Goal: Task Accomplishment & Management: Complete application form

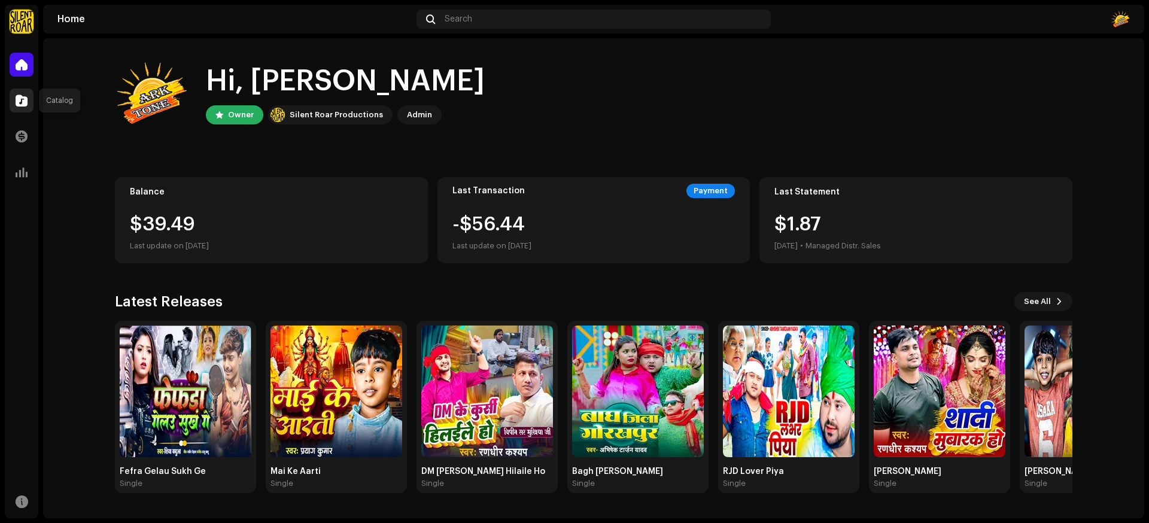
click at [31, 99] on div at bounding box center [22, 101] width 24 height 24
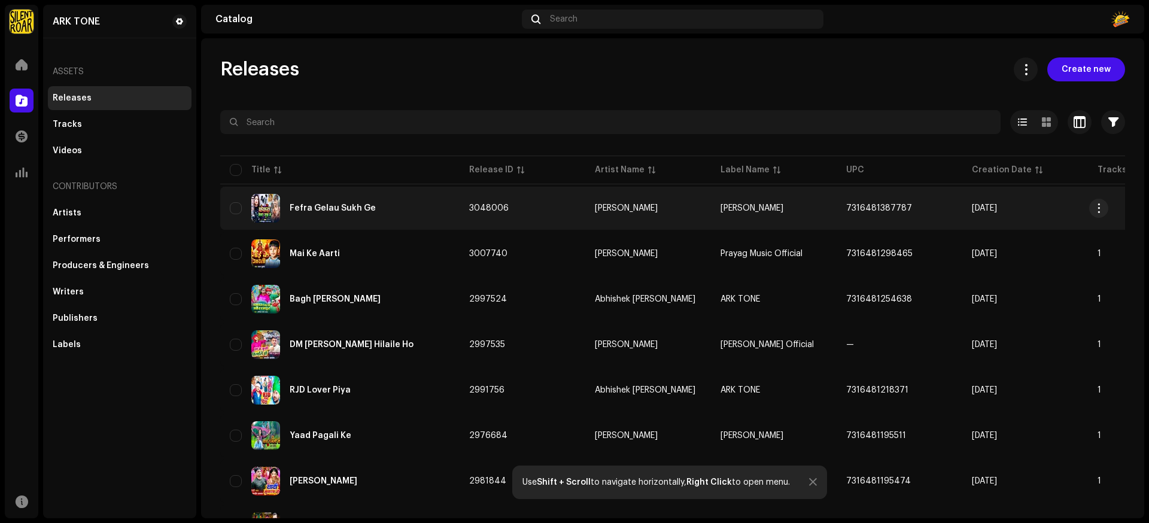
click at [347, 211] on div "Fefra Gelau Sukh Ge" at bounding box center [333, 208] width 86 height 8
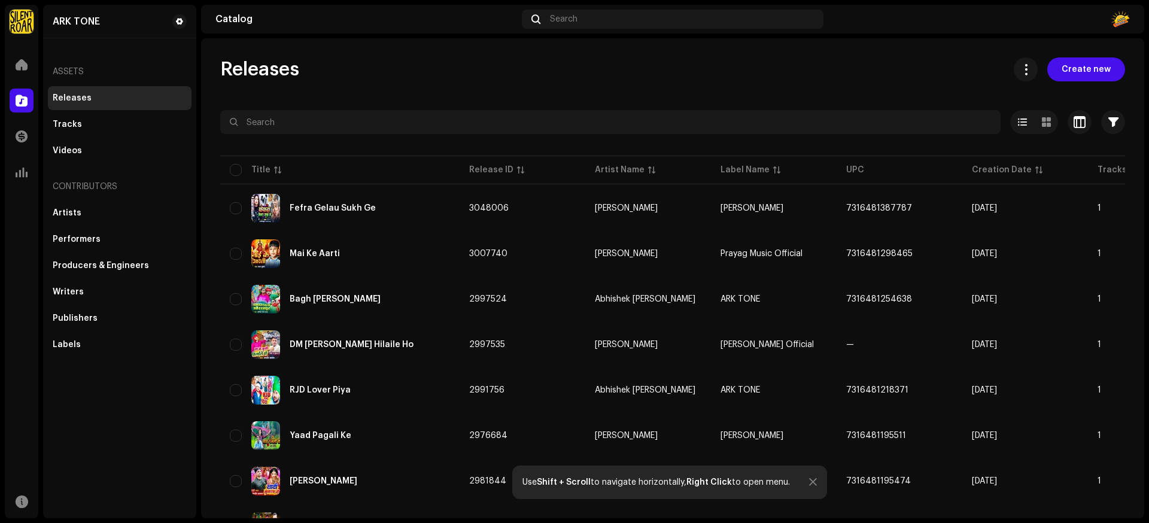
drag, startPoint x: 1091, startPoint y: 69, endPoint x: 967, endPoint y: 52, distance: 125.0
click at [1091, 69] on span "Create new" at bounding box center [1086, 69] width 49 height 24
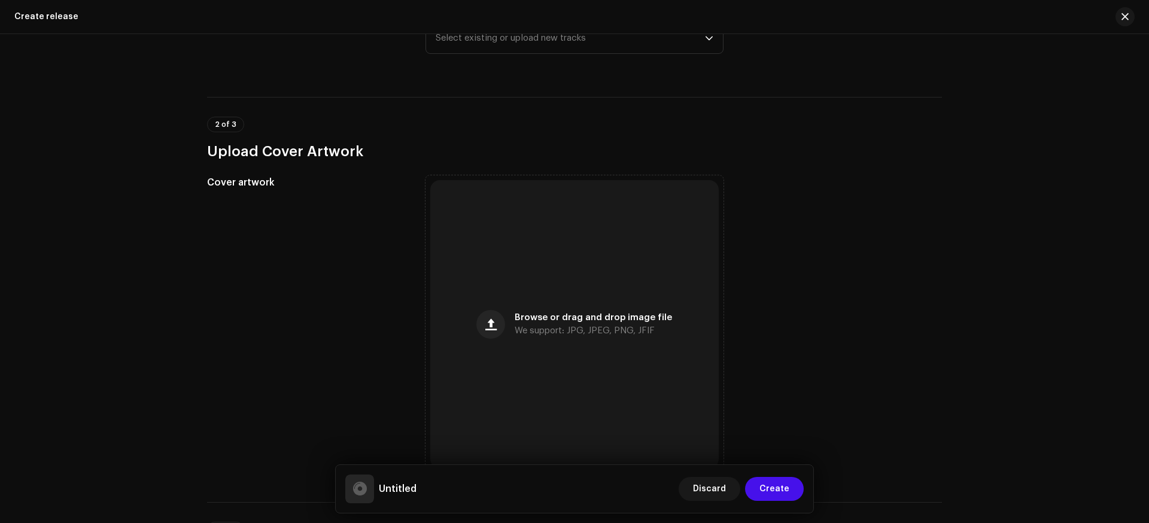
scroll to position [223, 0]
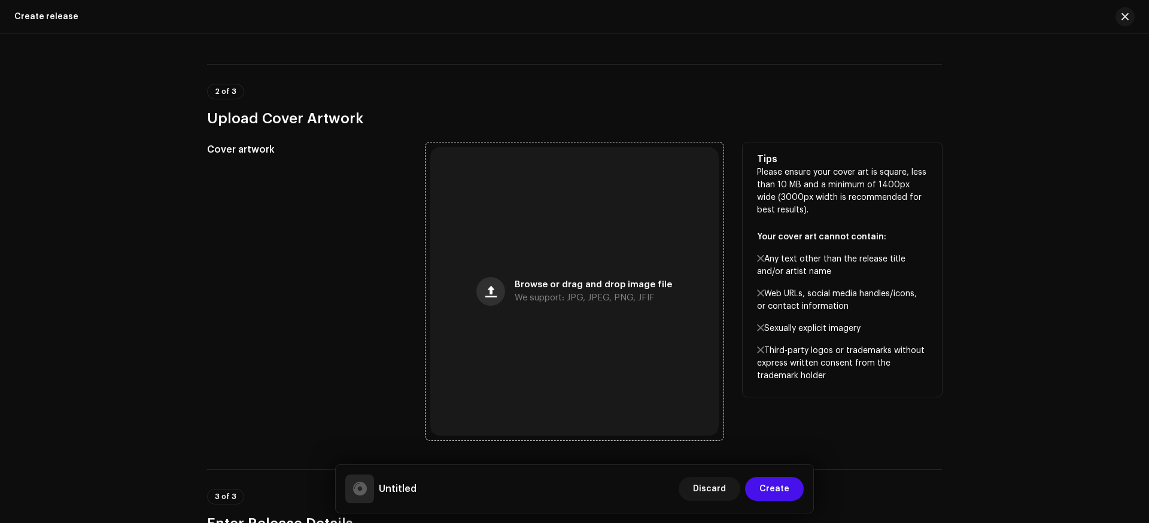
click at [502, 286] on button "button" at bounding box center [490, 291] width 29 height 29
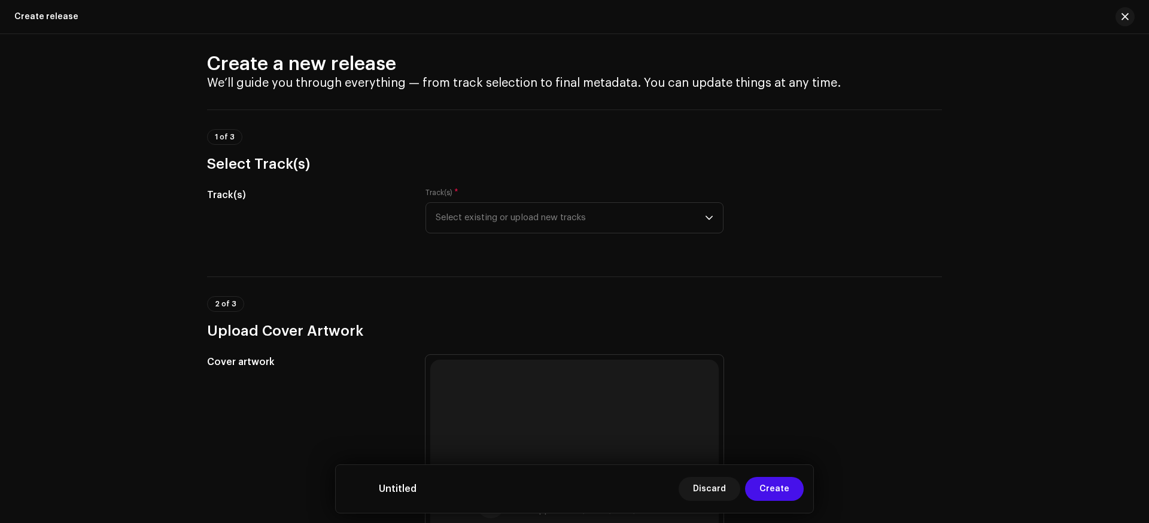
scroll to position [0, 0]
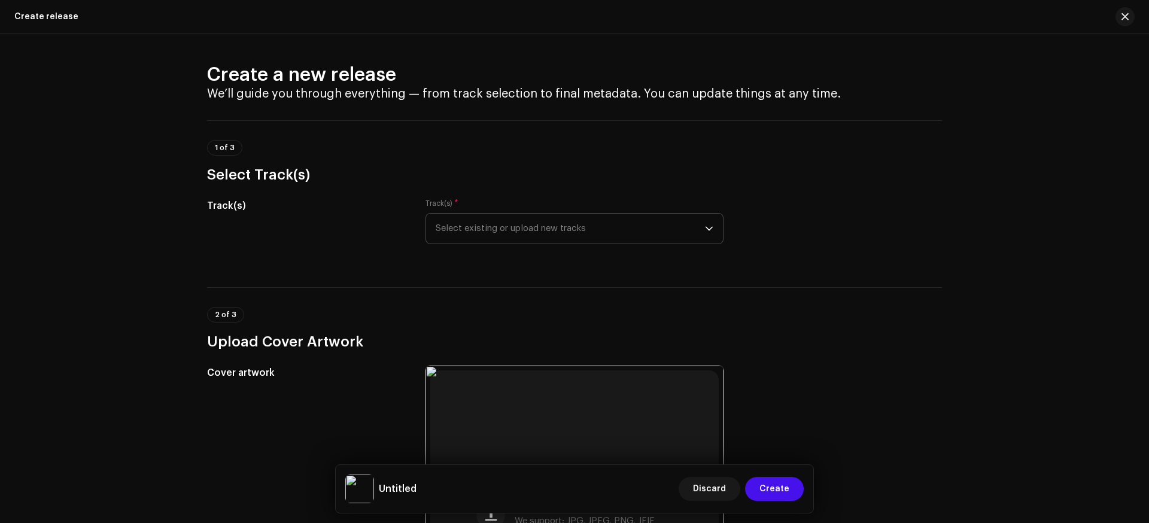
click at [603, 230] on span "Select existing or upload new tracks" at bounding box center [570, 229] width 269 height 30
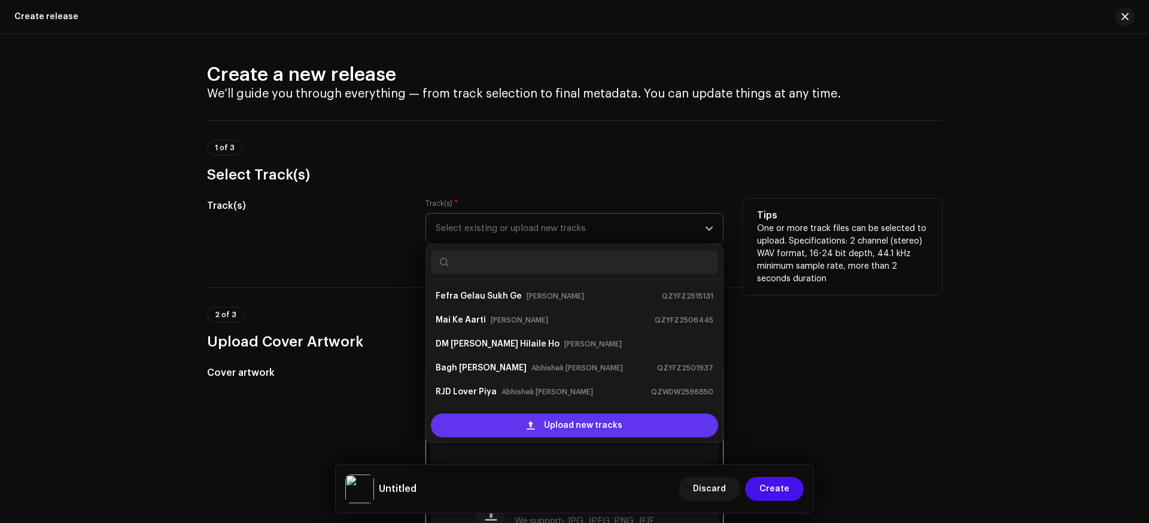
click at [529, 427] on span at bounding box center [531, 426] width 8 height 10
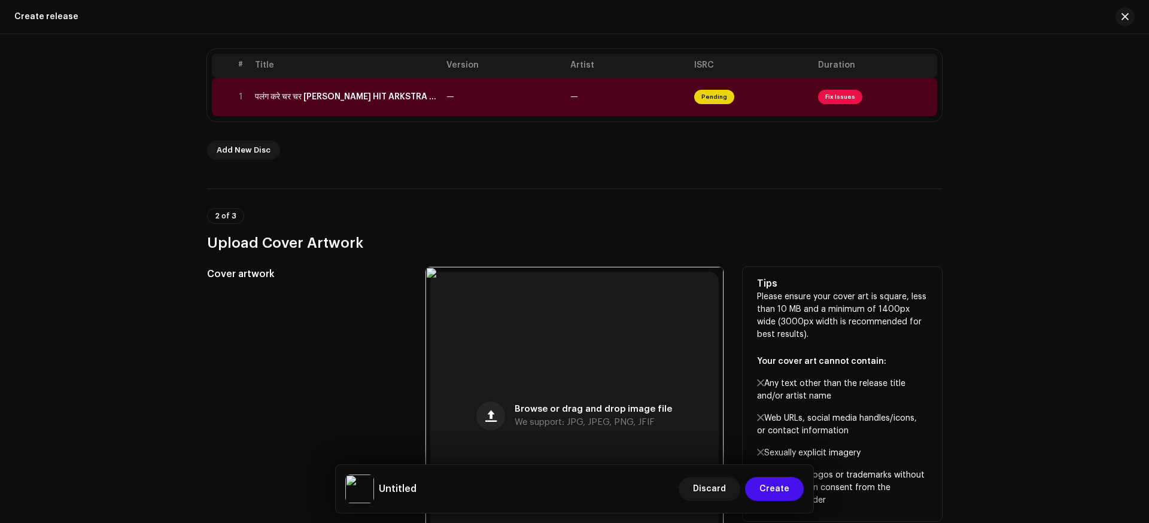
scroll to position [236, 0]
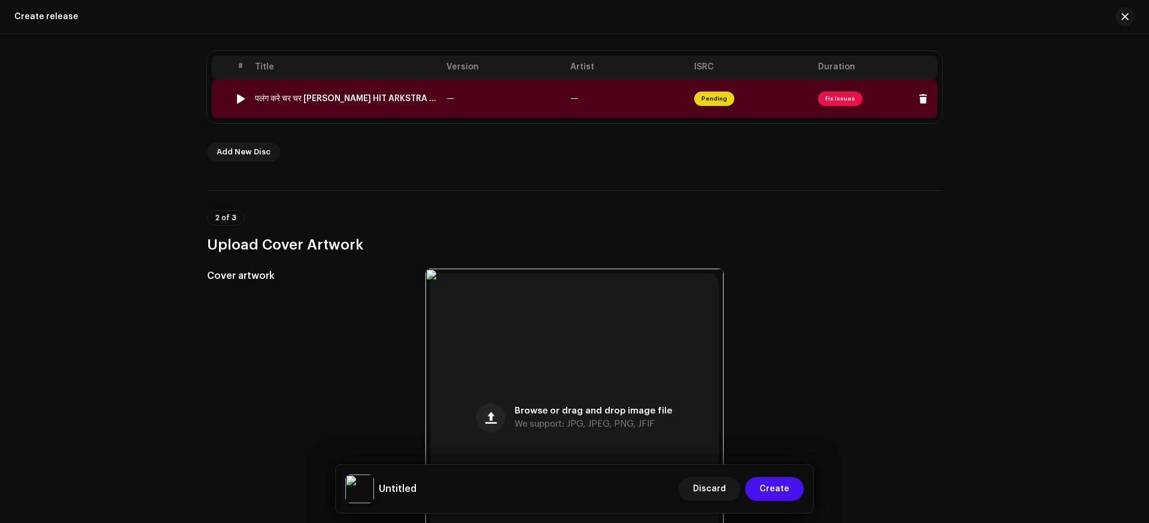
click at [712, 104] on span "Pending" at bounding box center [714, 99] width 40 height 14
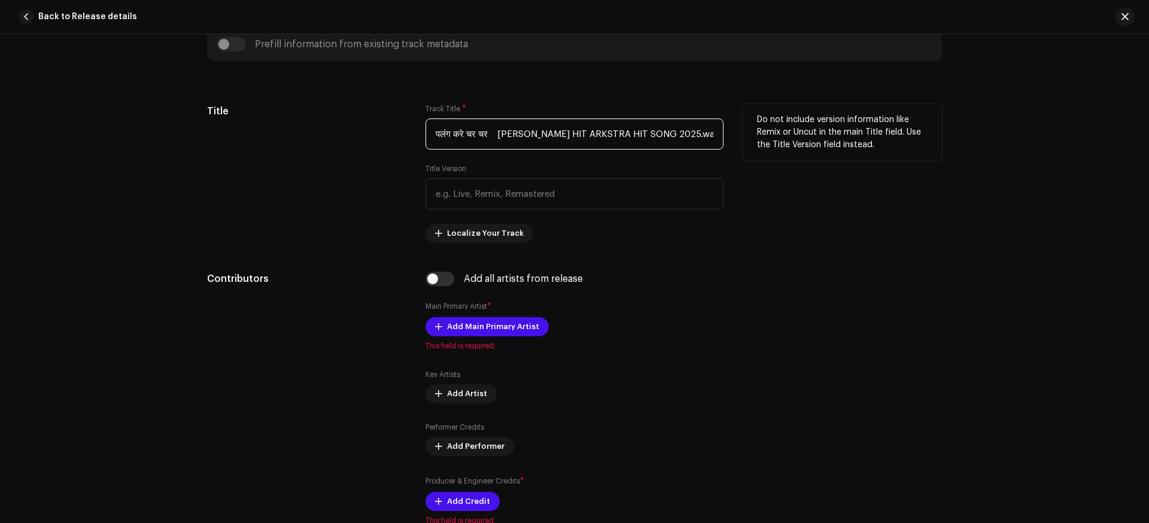
scroll to position [0, 10]
drag, startPoint x: 492, startPoint y: 134, endPoint x: 776, endPoint y: 145, distance: 284.5
click at [776, 145] on div "Title Track Title * पलंग करे चर चर [PERSON_NAME] [PERSON_NAME] HIT ARKSTRA HIT …" at bounding box center [574, 173] width 735 height 139
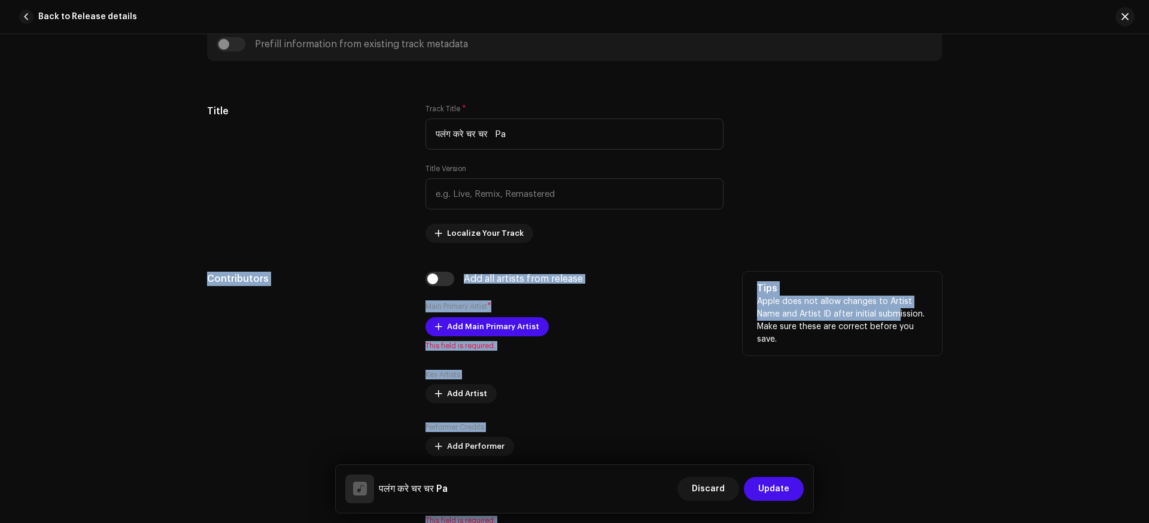
drag, startPoint x: 860, startPoint y: 233, endPoint x: 892, endPoint y: 324, distance: 96.6
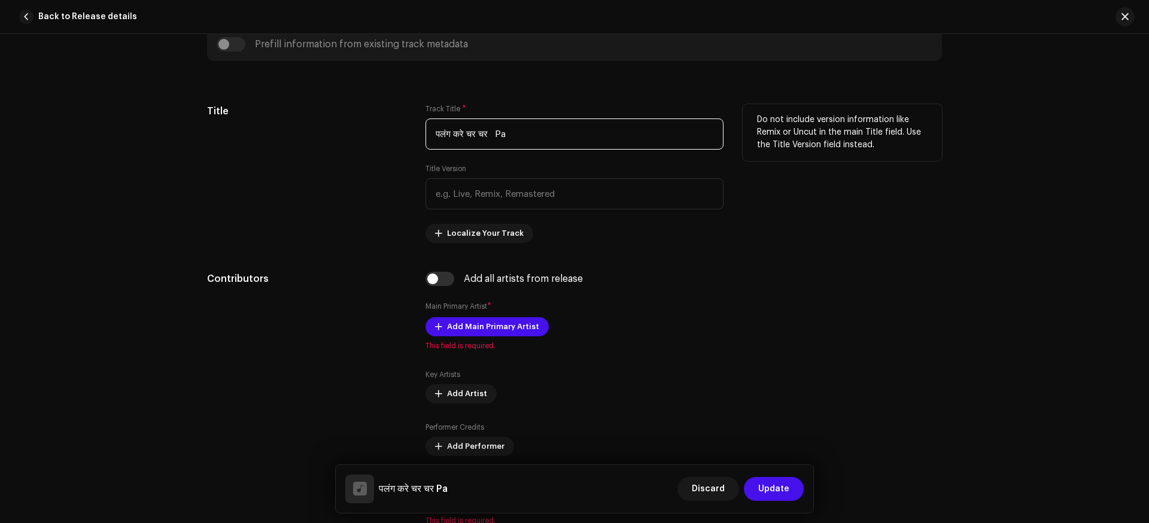
click at [530, 133] on input "पलंग करे चर चर Pa" at bounding box center [575, 134] width 298 height 31
drag, startPoint x: 492, startPoint y: 134, endPoint x: 272, endPoint y: 127, distance: 220.4
click at [274, 127] on div "Title Track Title * पलंग करे चर चर Palang Kare Char Char Title Version Localize…" at bounding box center [574, 173] width 735 height 139
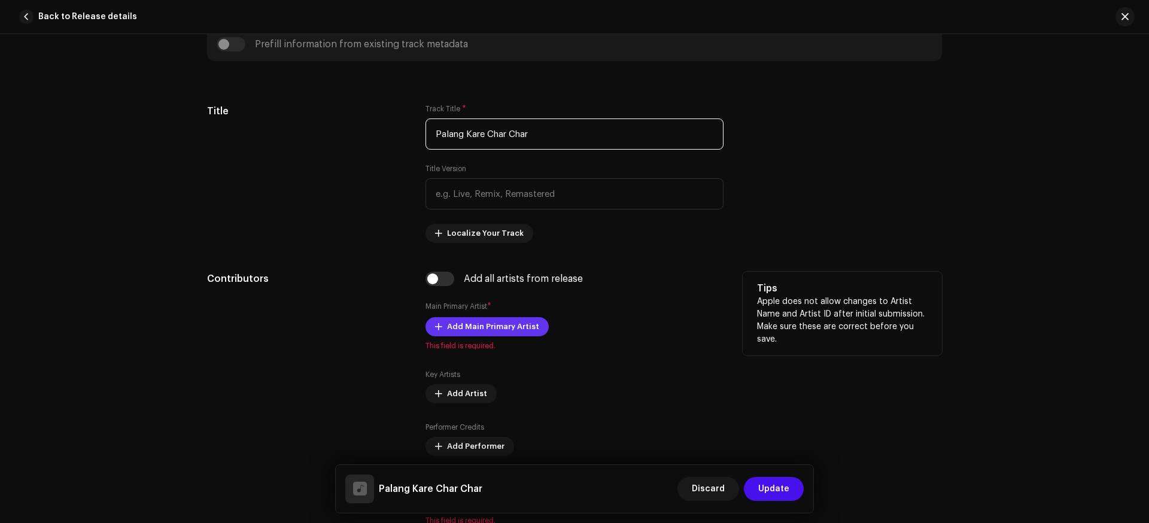
type input "Palang Kare Char Char"
click at [465, 324] on span "Add Main Primary Artist" at bounding box center [493, 327] width 92 height 24
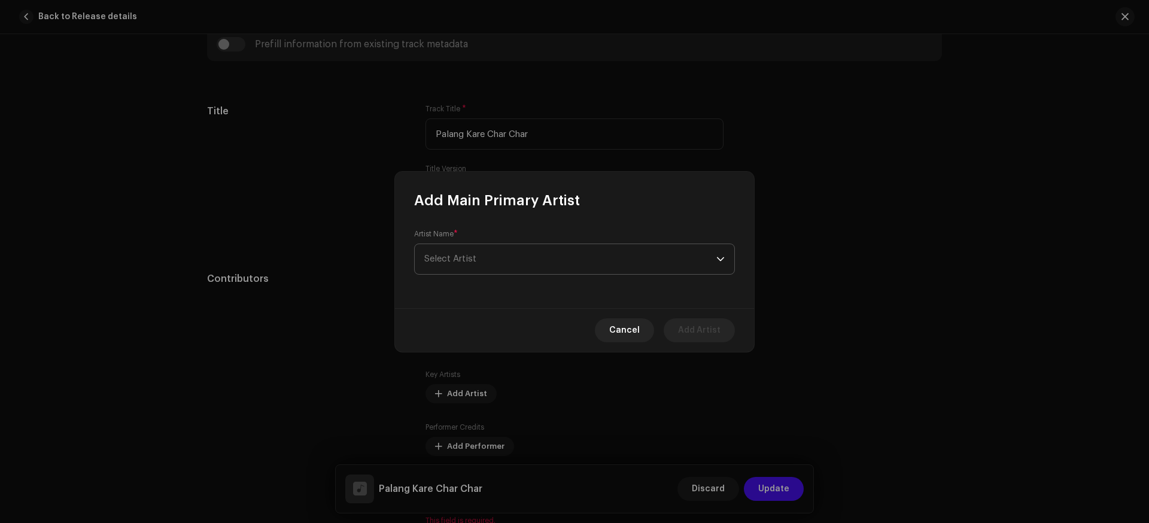
click at [507, 260] on span "Select Artist" at bounding box center [570, 259] width 292 height 30
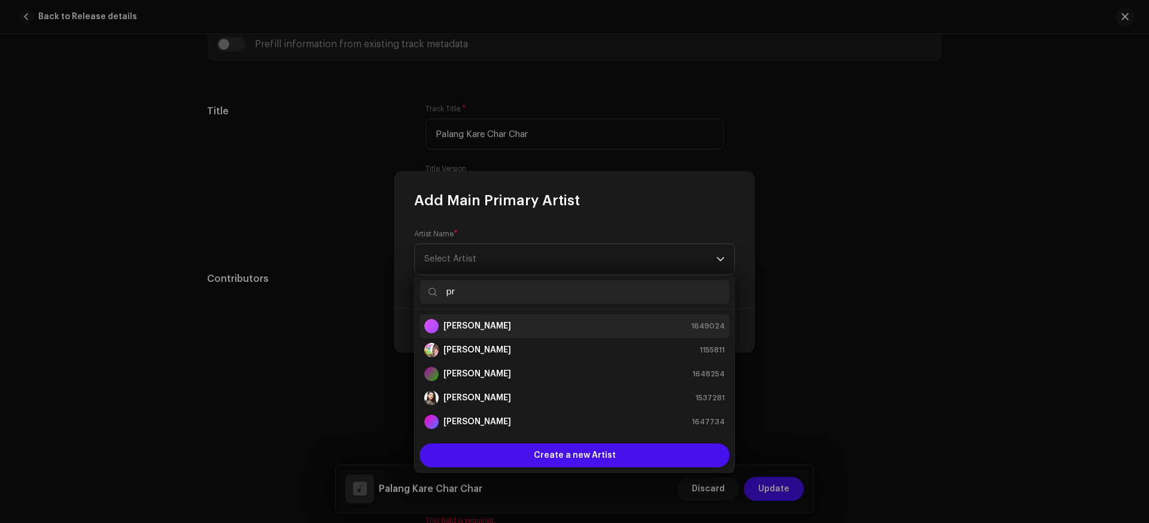
type input "pr"
click at [500, 324] on div "[PERSON_NAME] 1649024" at bounding box center [574, 326] width 300 height 14
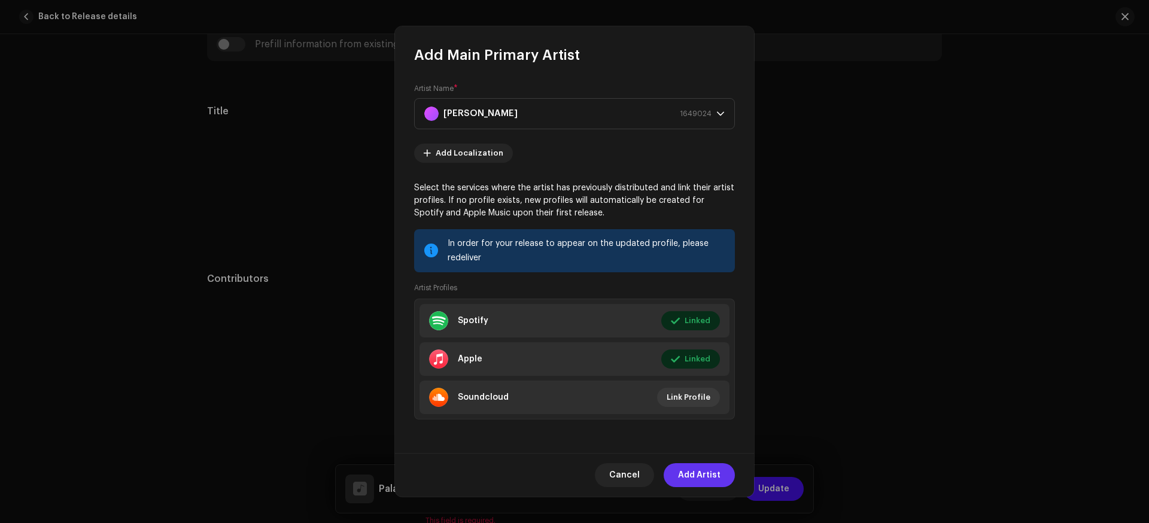
click at [711, 477] on span "Add Artist" at bounding box center [699, 475] width 42 height 24
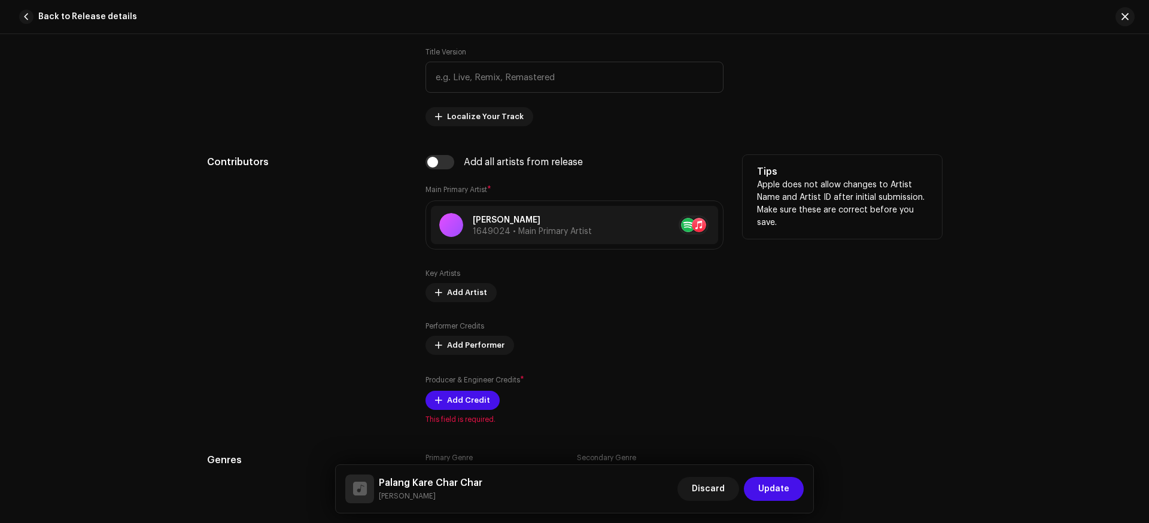
scroll to position [623, 0]
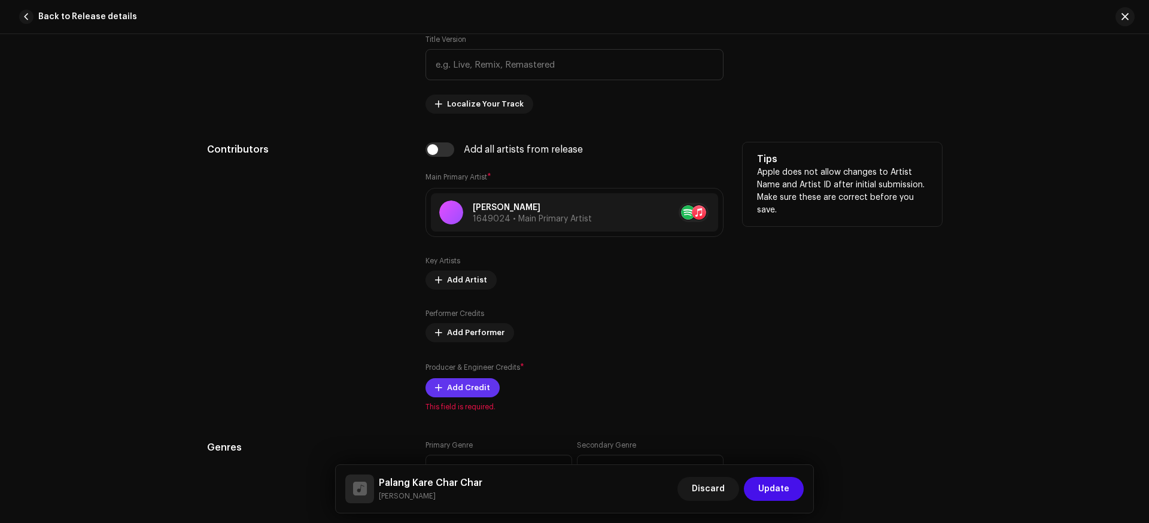
click at [467, 390] on span "Add Credit" at bounding box center [468, 388] width 43 height 24
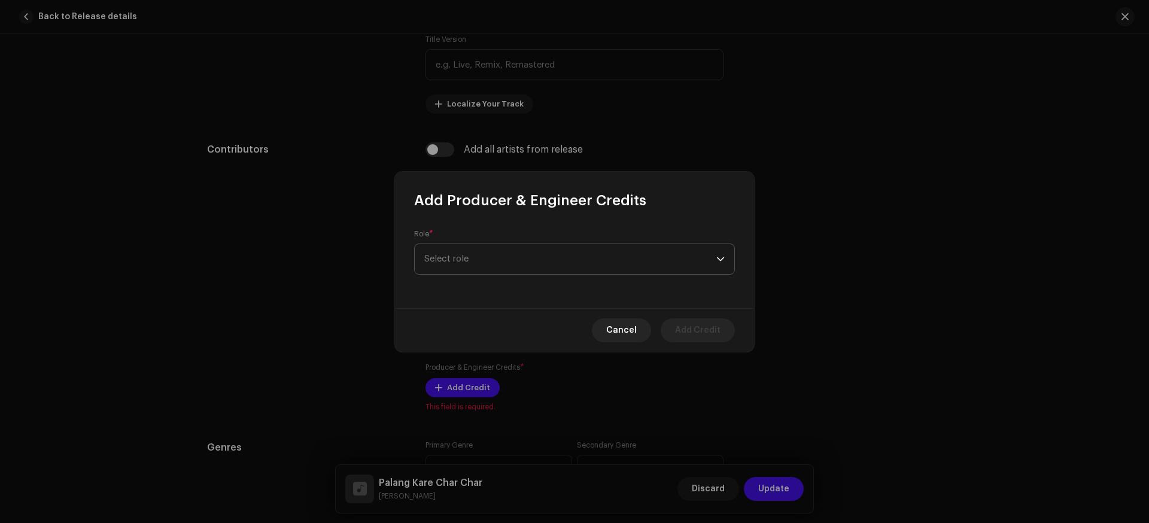
click at [503, 256] on span "Select role" at bounding box center [570, 259] width 292 height 30
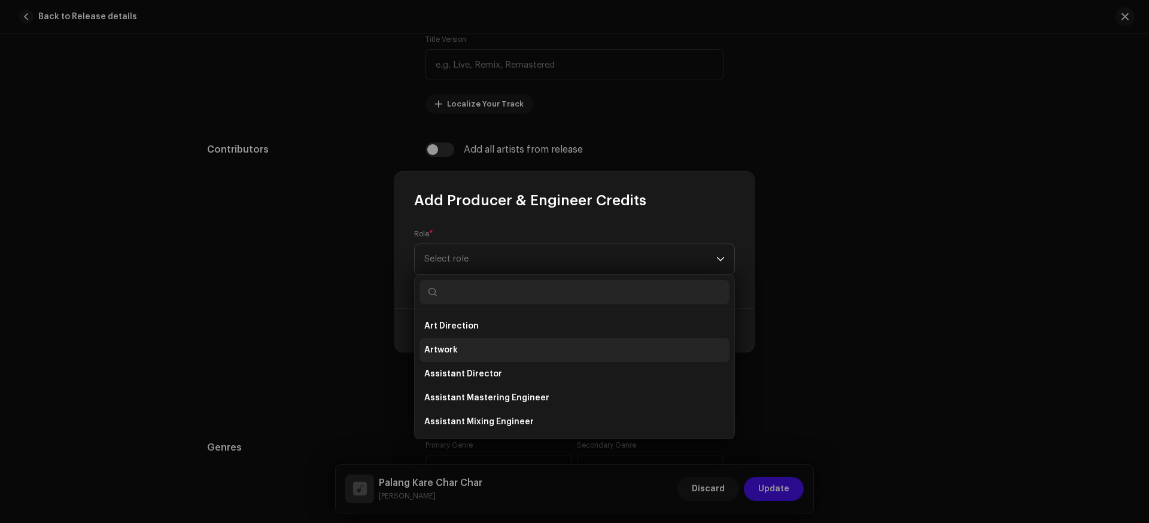
click at [460, 348] on li "Artwork" at bounding box center [575, 350] width 310 height 24
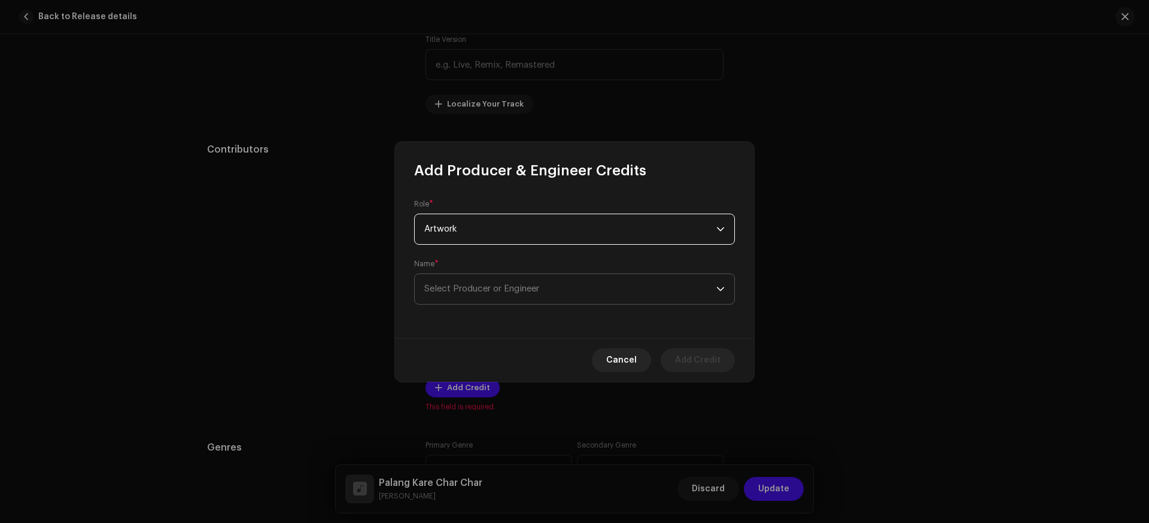
click at [476, 287] on span "Select Producer or Engineer" at bounding box center [481, 288] width 115 height 9
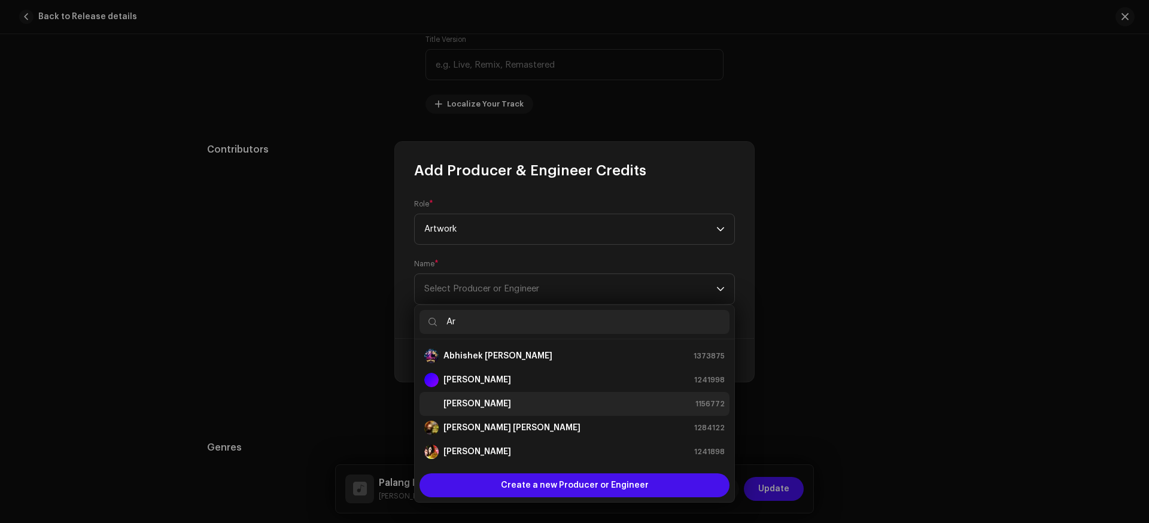
type input "Ar"
click at [474, 399] on strong "[PERSON_NAME]" at bounding box center [478, 404] width 68 height 12
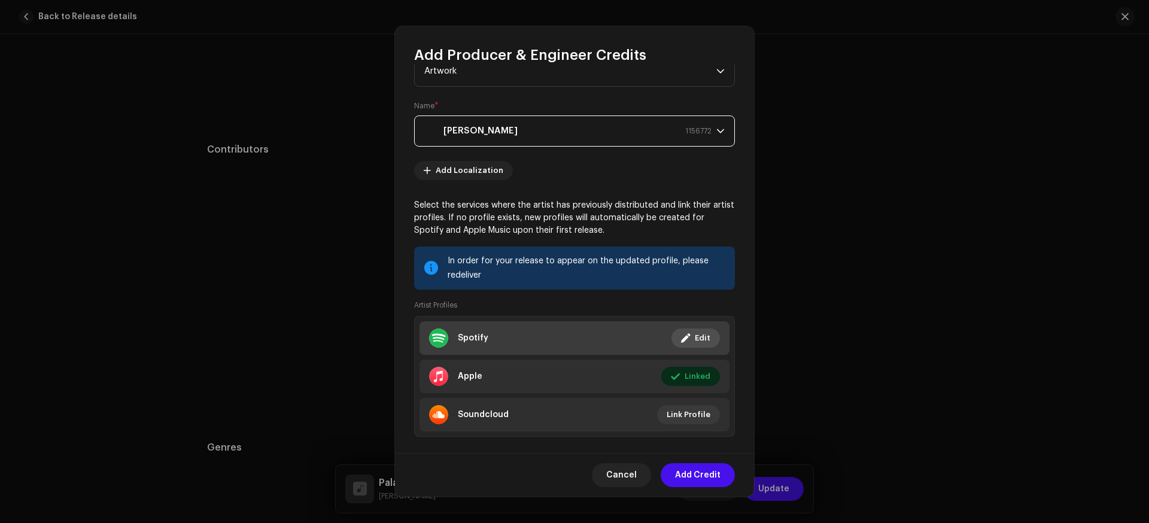
scroll to position [59, 0]
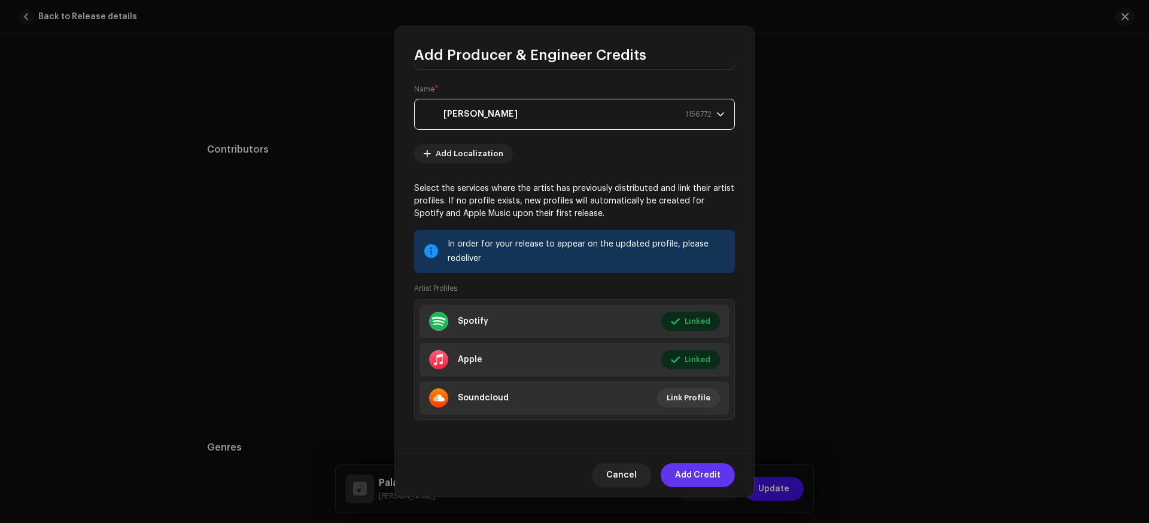
click at [702, 476] on span "Add Credit" at bounding box center [697, 475] width 45 height 24
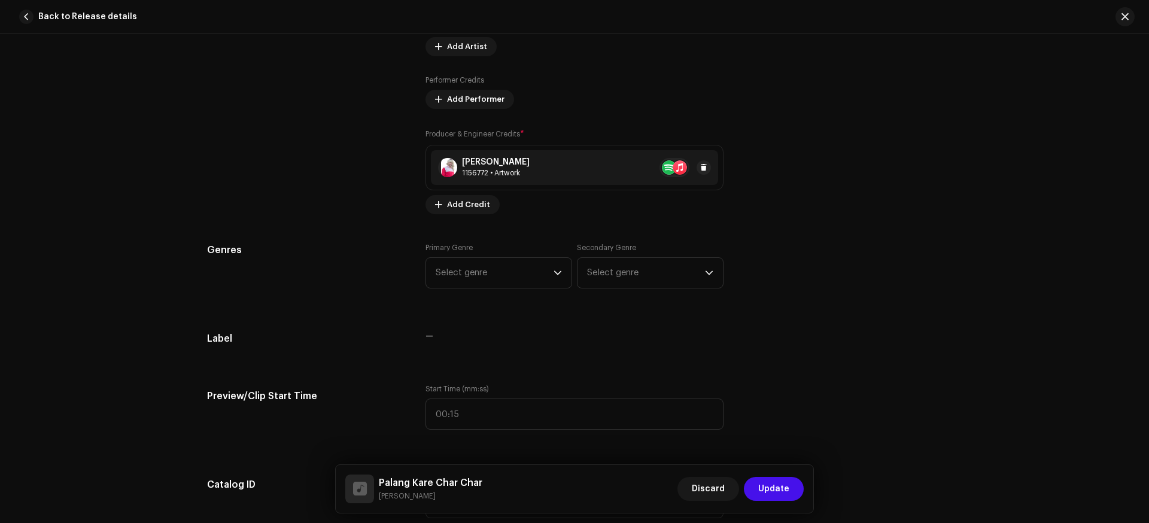
scroll to position [866, 0]
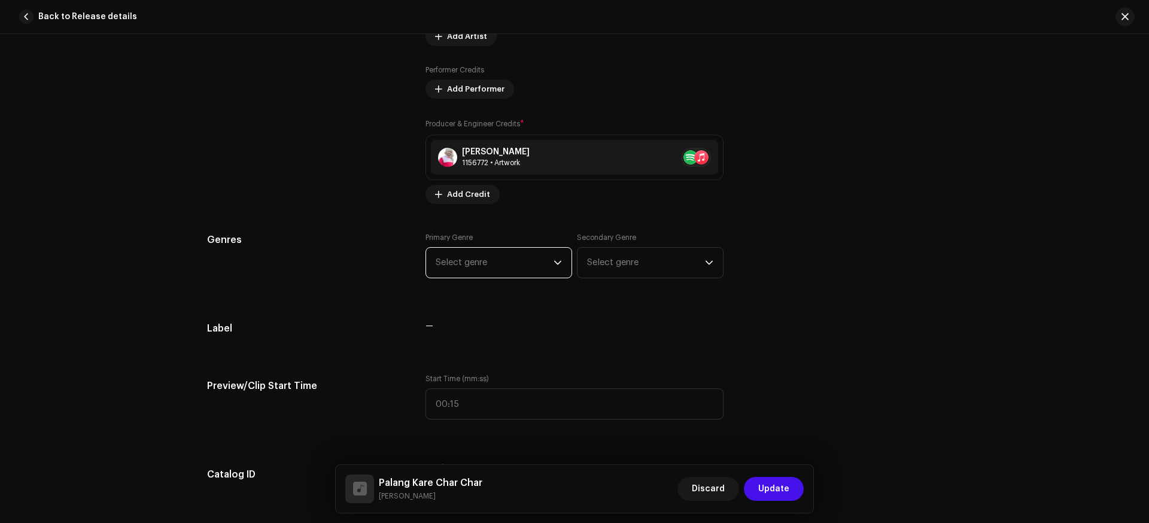
click at [494, 265] on span "Select genre" at bounding box center [495, 263] width 118 height 30
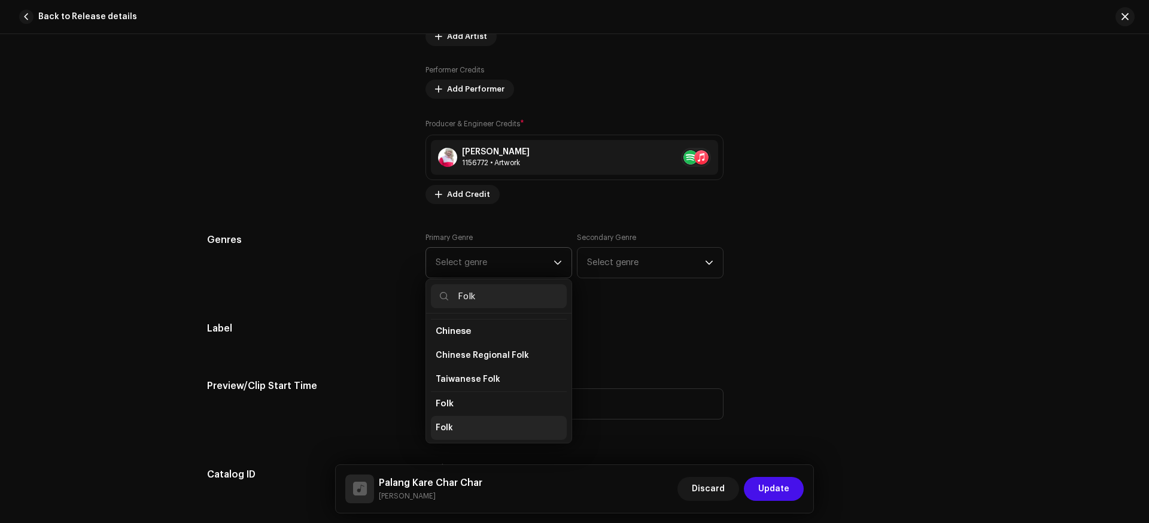
scroll to position [48, 0]
type input "Folk"
click at [451, 429] on li "Folk" at bounding box center [499, 427] width 136 height 24
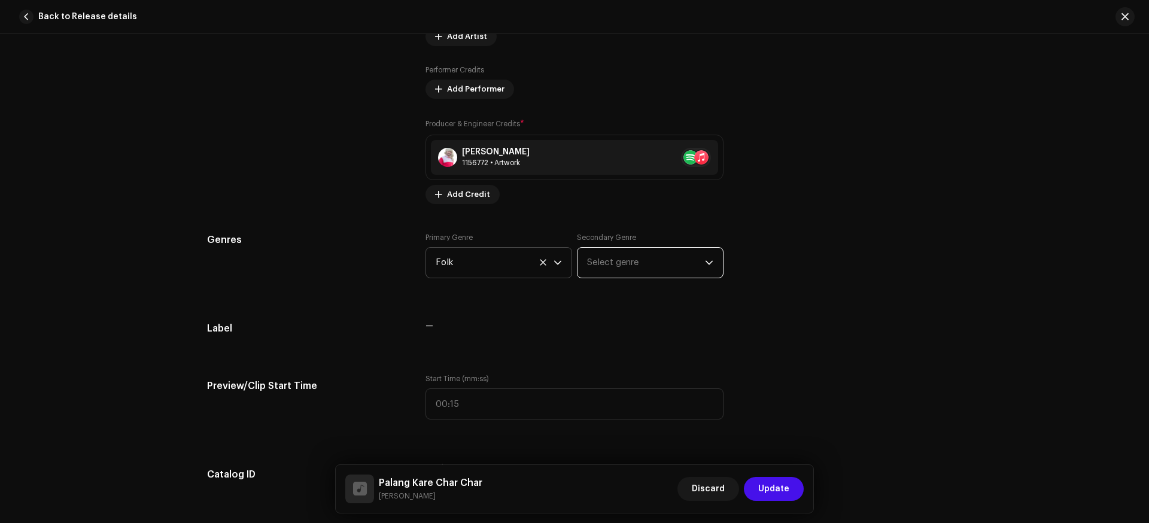
click at [611, 259] on span "Select genre" at bounding box center [646, 263] width 118 height 30
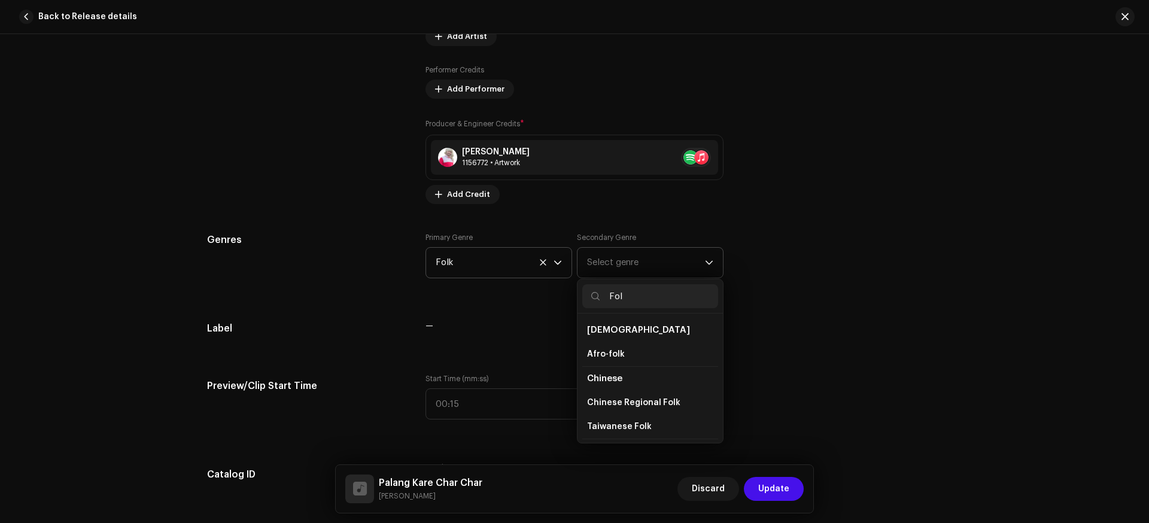
type input "Folk"
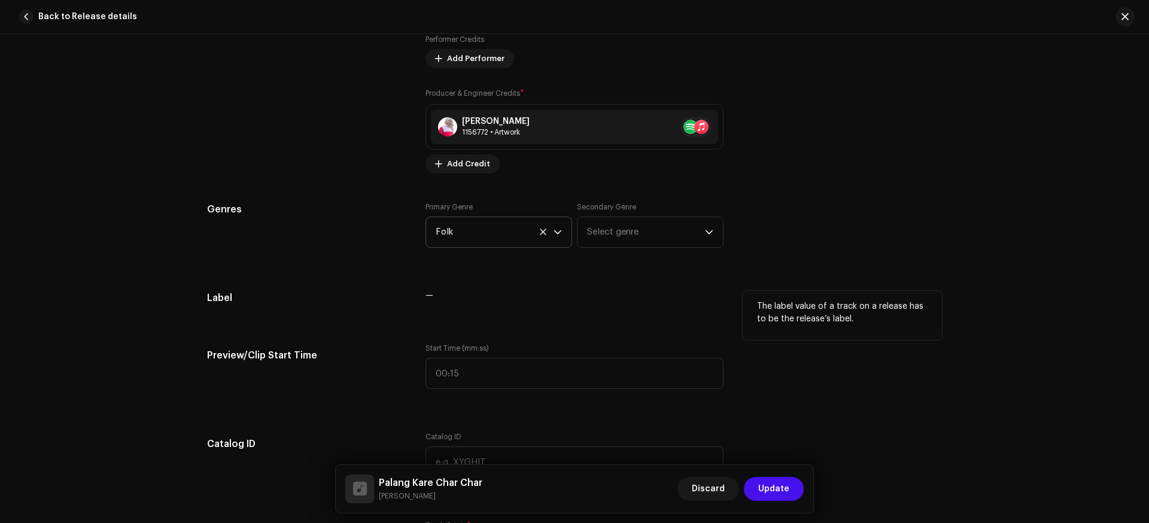
scroll to position [897, 0]
click at [646, 232] on span "Select genre" at bounding box center [646, 232] width 118 height 30
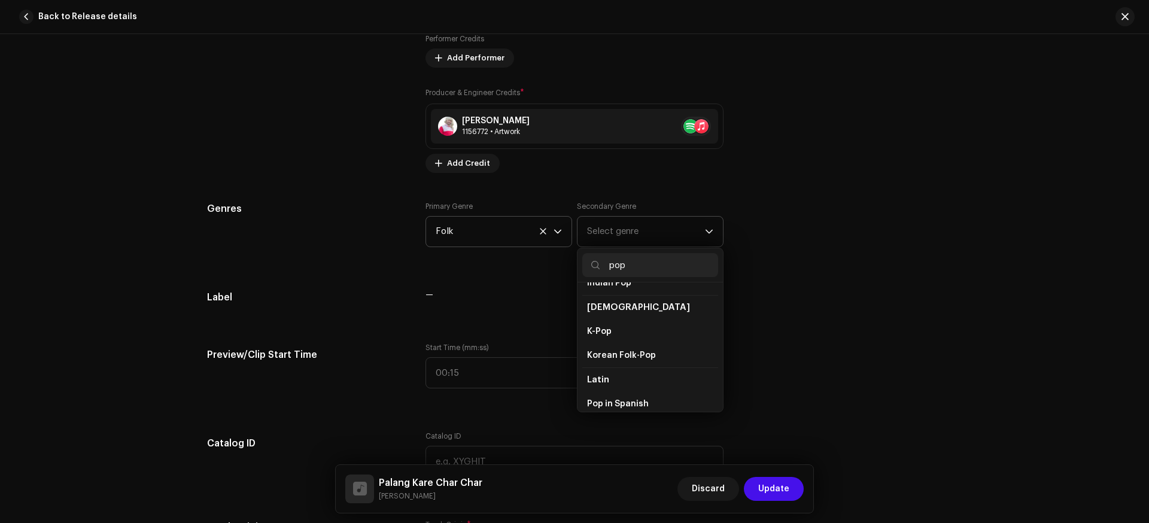
scroll to position [295, 0]
drag, startPoint x: 645, startPoint y: 264, endPoint x: 579, endPoint y: 265, distance: 65.2
click at [582, 265] on input "pop" at bounding box center [650, 265] width 136 height 24
type input "folk"
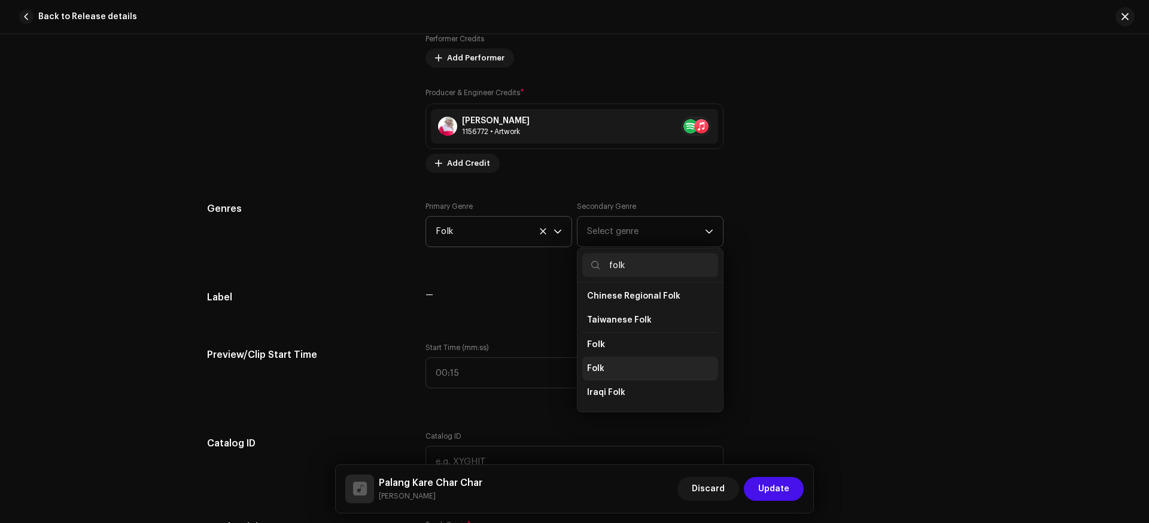
click at [607, 371] on li "Folk" at bounding box center [650, 369] width 136 height 24
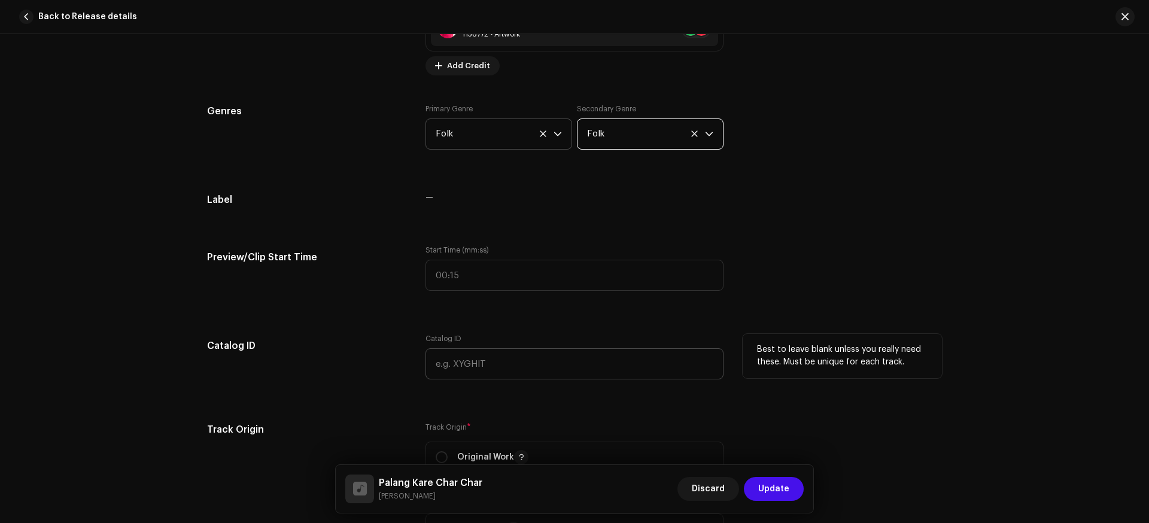
scroll to position [997, 0]
click at [482, 366] on input "text" at bounding box center [575, 361] width 298 height 31
click at [495, 362] on input "text" at bounding box center [575, 361] width 298 height 31
paste input "Prayag02"
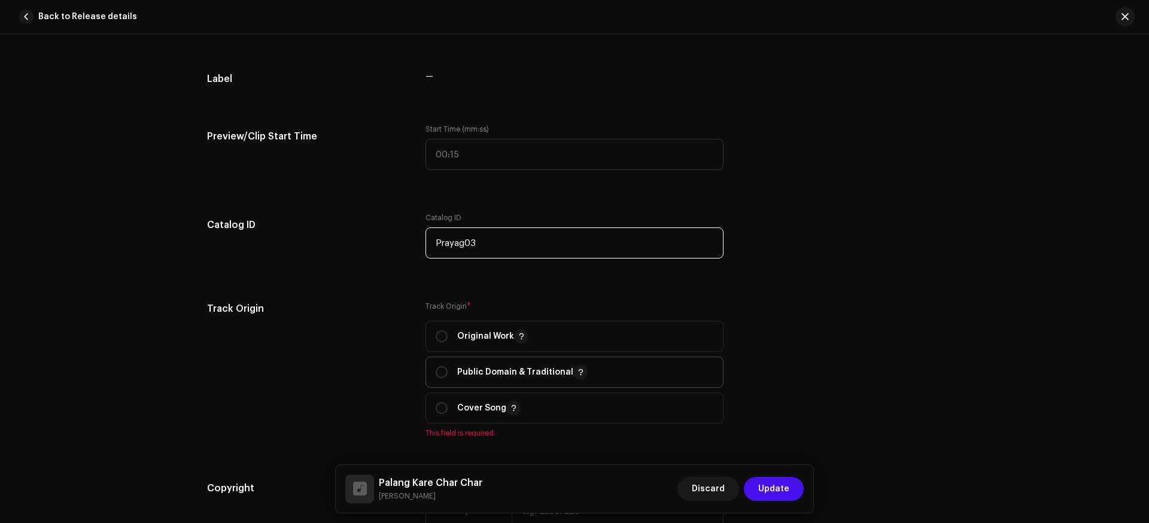
scroll to position [1142, 0]
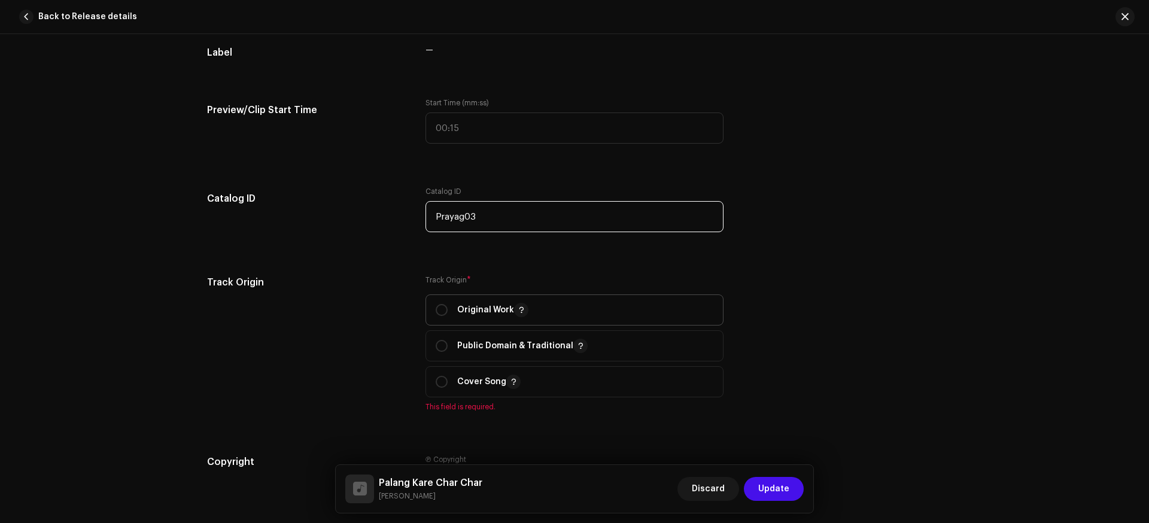
type input "Prayag03"
click at [479, 314] on p "Original Work" at bounding box center [492, 310] width 71 height 14
radio input "true"
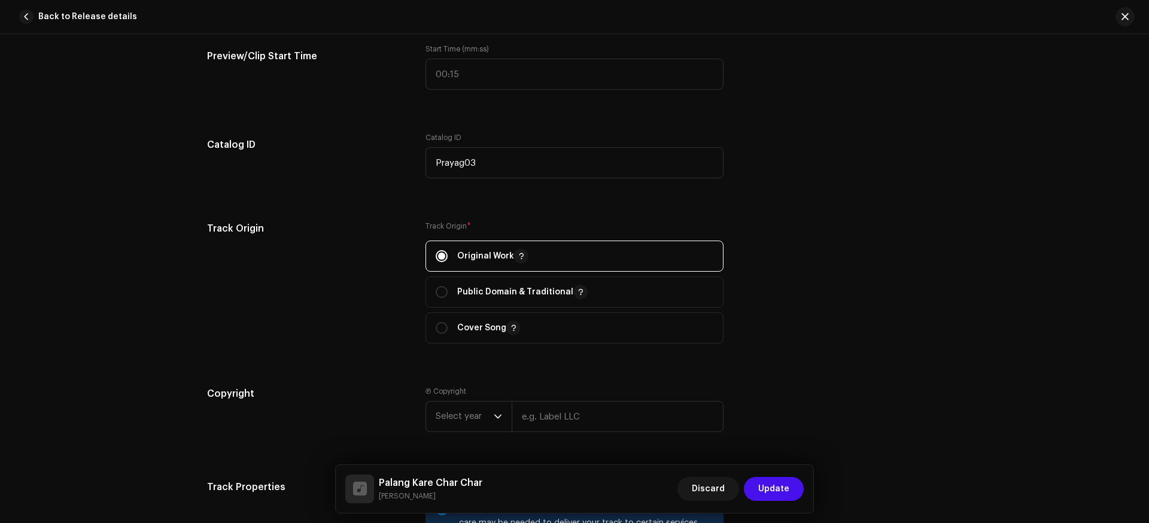
scroll to position [1214, 0]
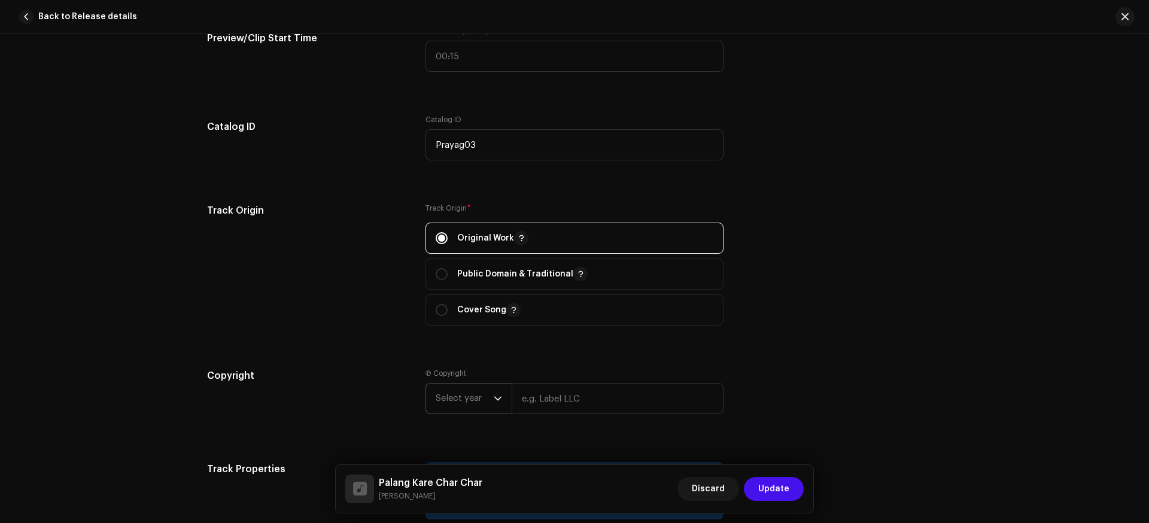
click at [472, 404] on span "Select year" at bounding box center [465, 399] width 58 height 30
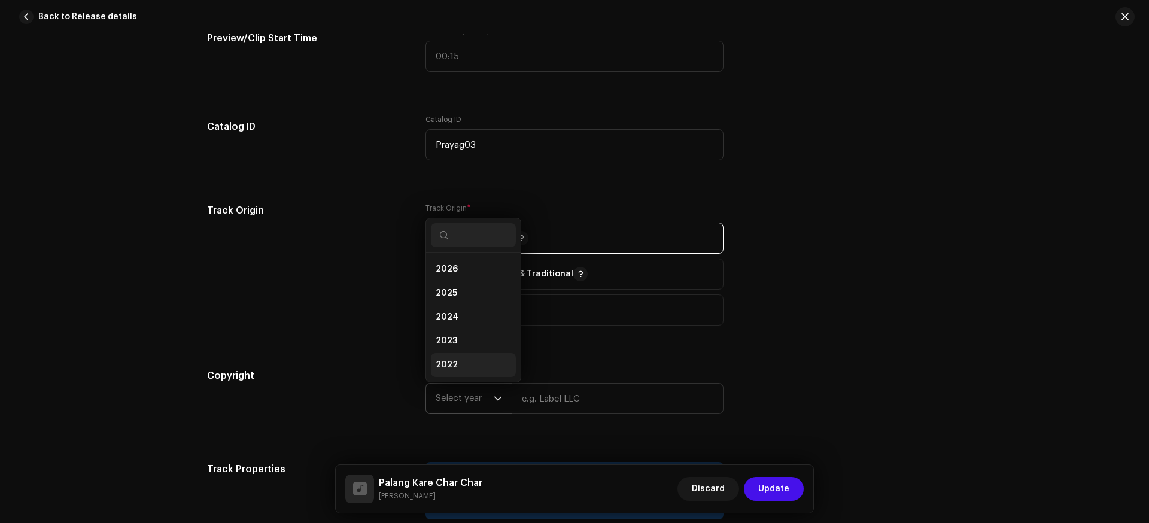
scroll to position [19, 0]
click at [458, 277] on li "2025" at bounding box center [473, 274] width 85 height 24
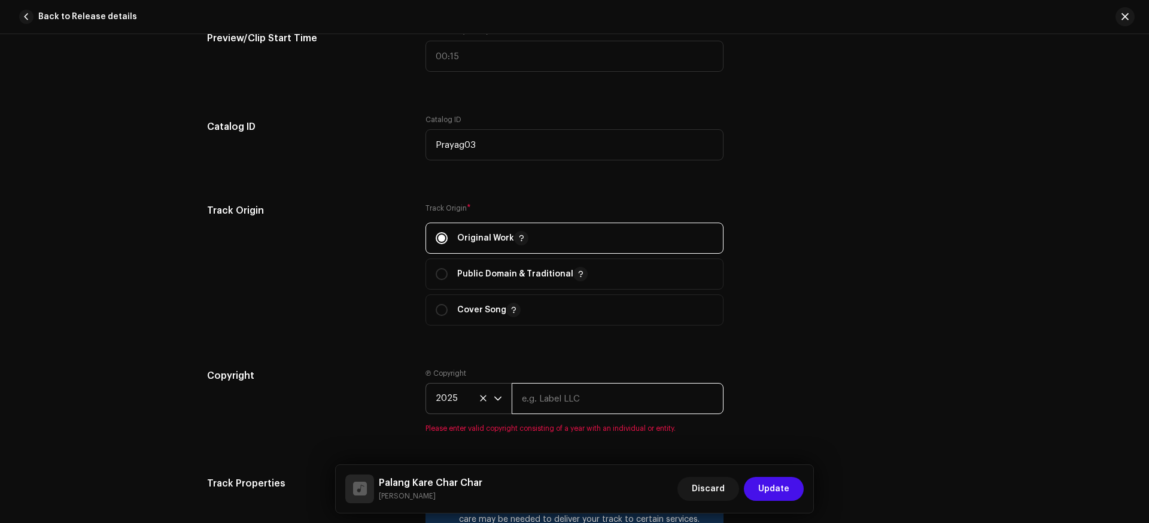
click at [563, 405] on input "text" at bounding box center [618, 398] width 212 height 31
type input "Prayag Music Official"
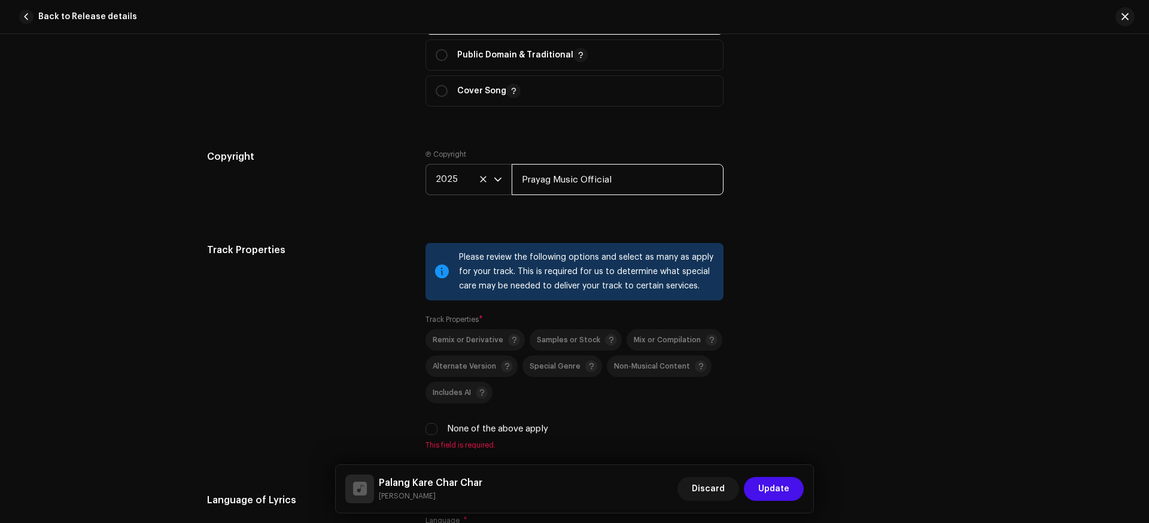
scroll to position [1544, 0]
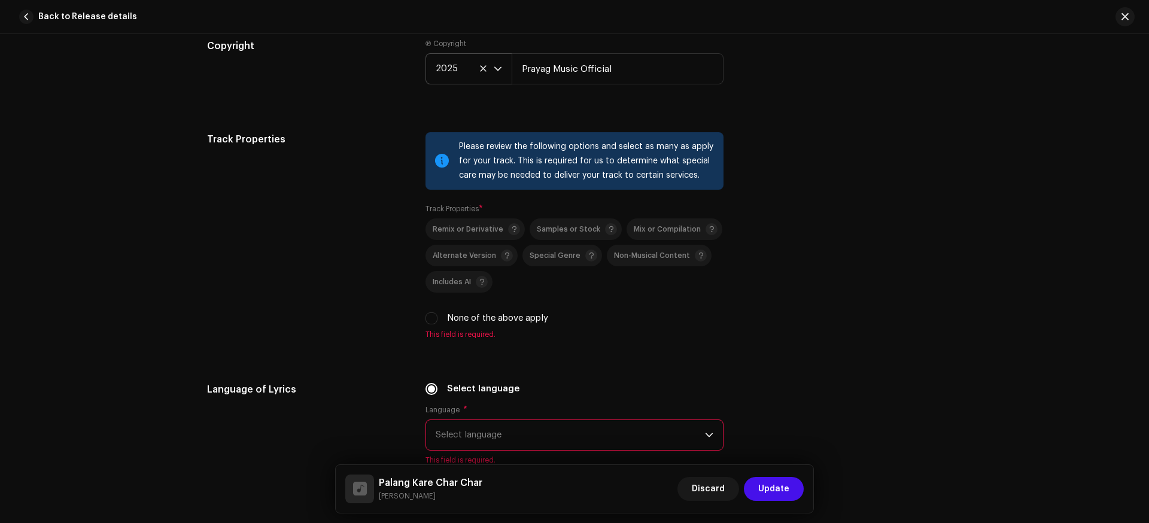
click at [457, 318] on label "None of the above apply" at bounding box center [497, 318] width 101 height 13
click at [438, 318] on input "None of the above apply" at bounding box center [432, 318] width 12 height 12
checkbox input "true"
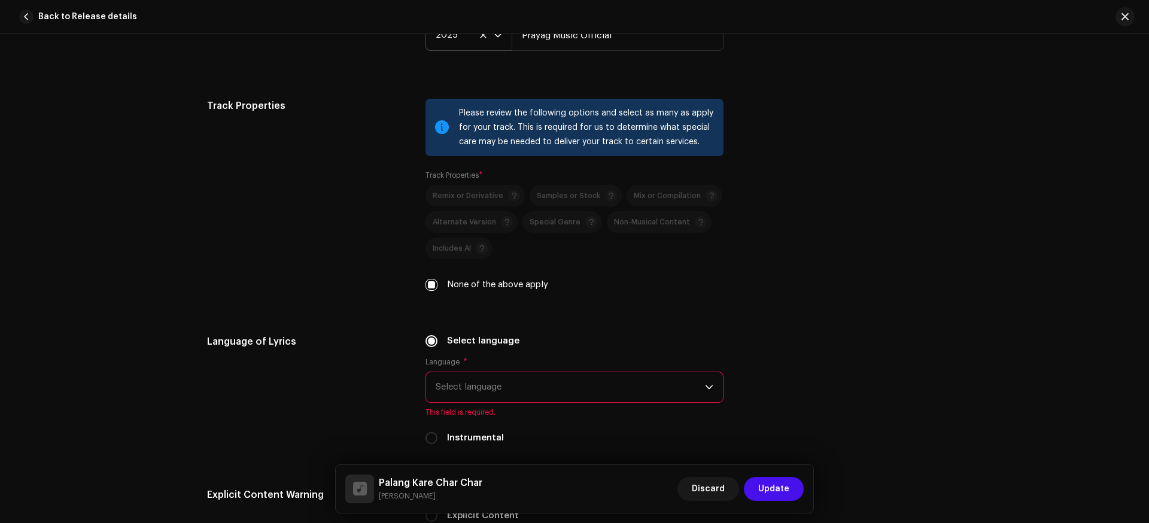
scroll to position [1607, 0]
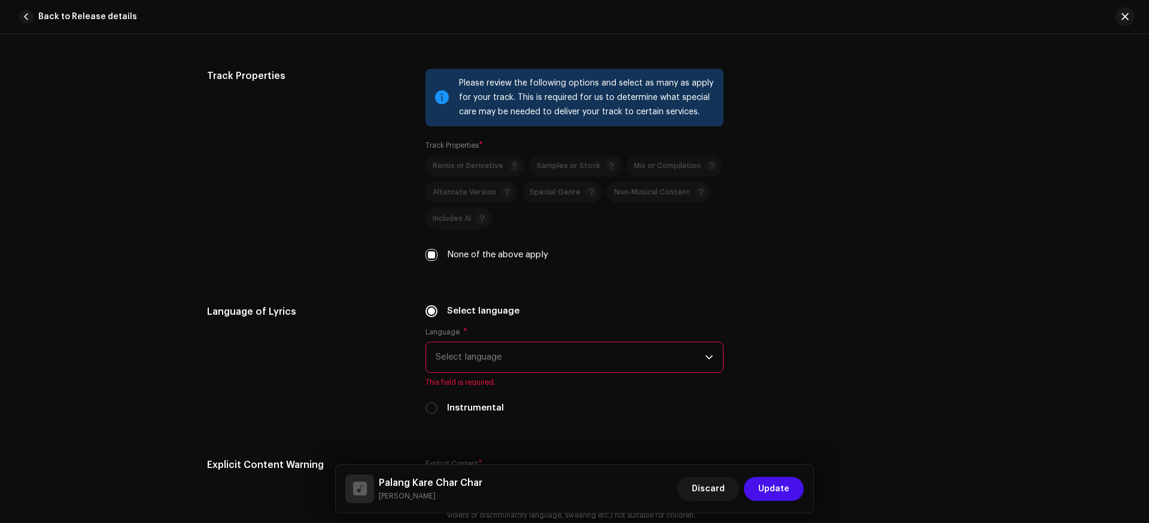
click at [491, 359] on span "Select language" at bounding box center [570, 357] width 269 height 30
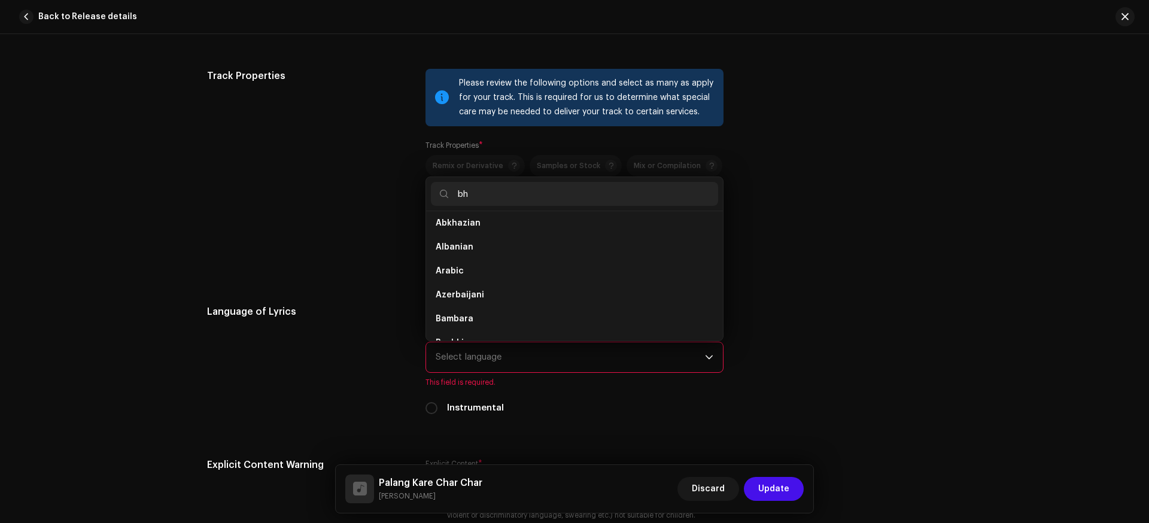
scroll to position [0, 0]
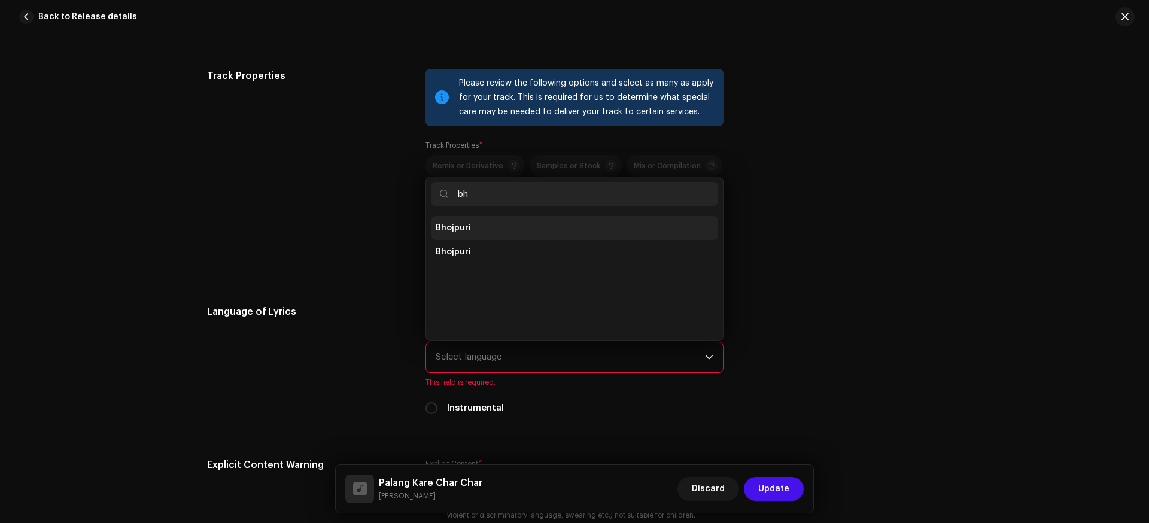
type input "bh"
click at [465, 225] on span "Bhojpuri" at bounding box center [453, 228] width 35 height 12
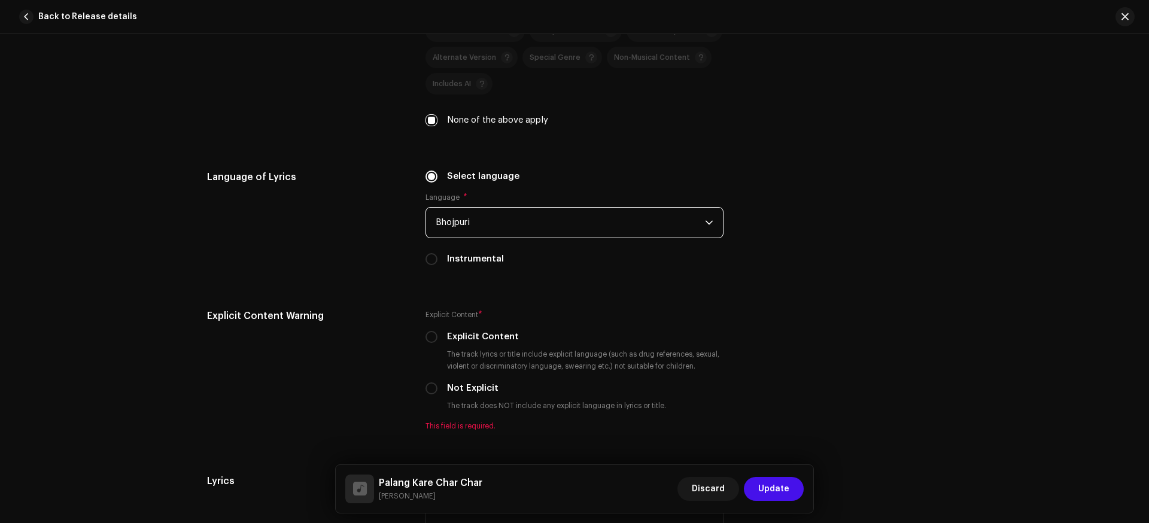
scroll to position [1800, 0]
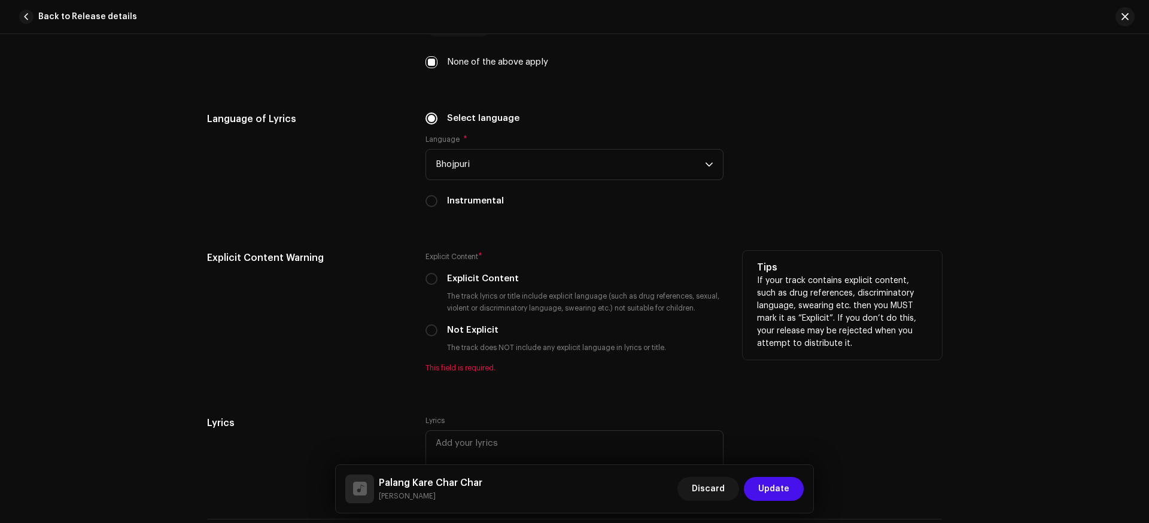
click at [435, 278] on div "Explicit Content" at bounding box center [575, 278] width 298 height 13
click at [435, 282] on div "Explicit Content" at bounding box center [575, 278] width 298 height 13
click at [426, 283] on input "Explicit Content" at bounding box center [432, 279] width 12 height 12
radio input "true"
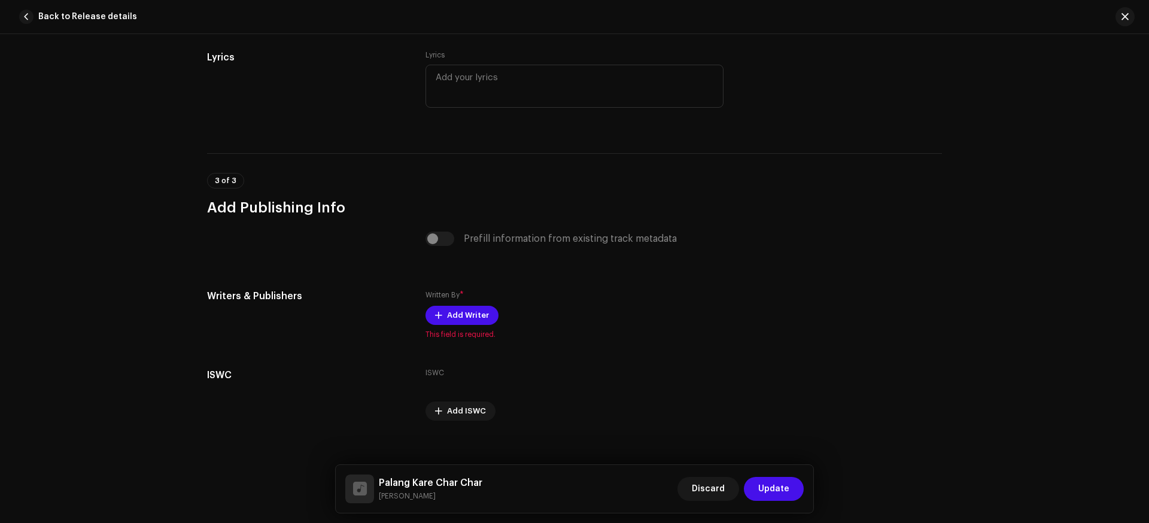
scroll to position [2164, 0]
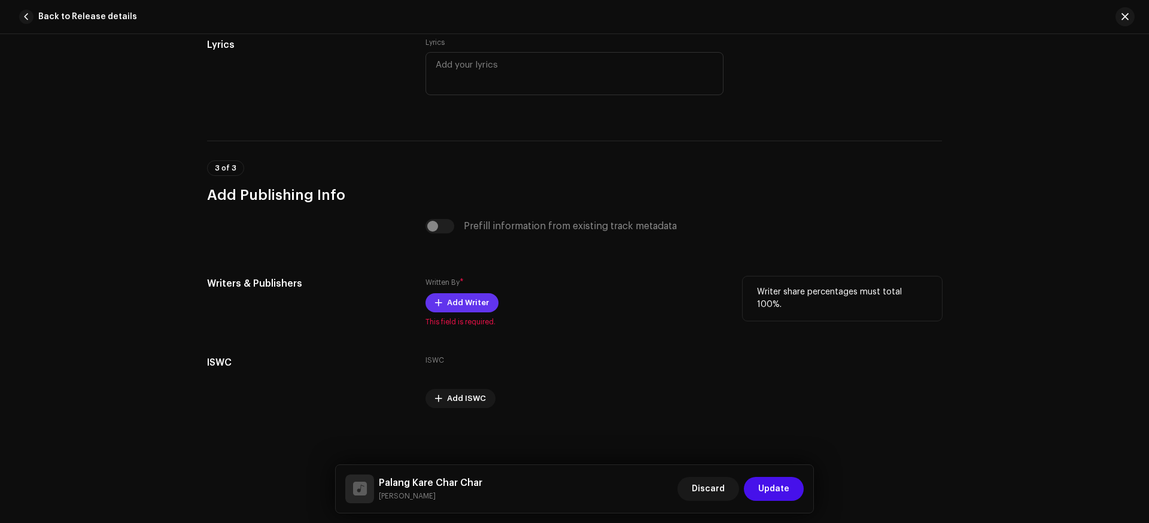
click at [459, 305] on span "Add Writer" at bounding box center [468, 303] width 42 height 24
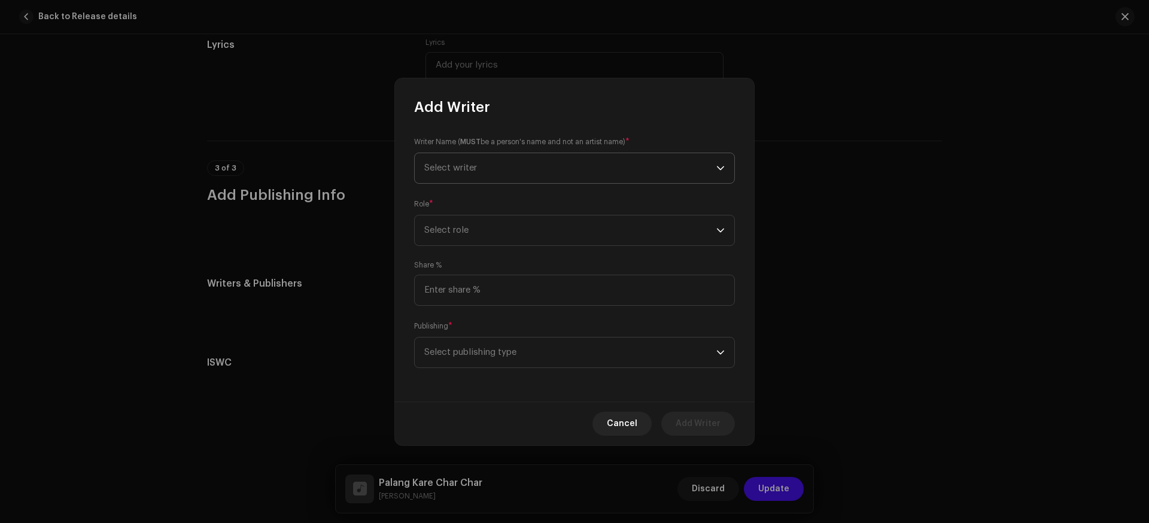
click at [497, 172] on span "Select writer" at bounding box center [570, 168] width 292 height 30
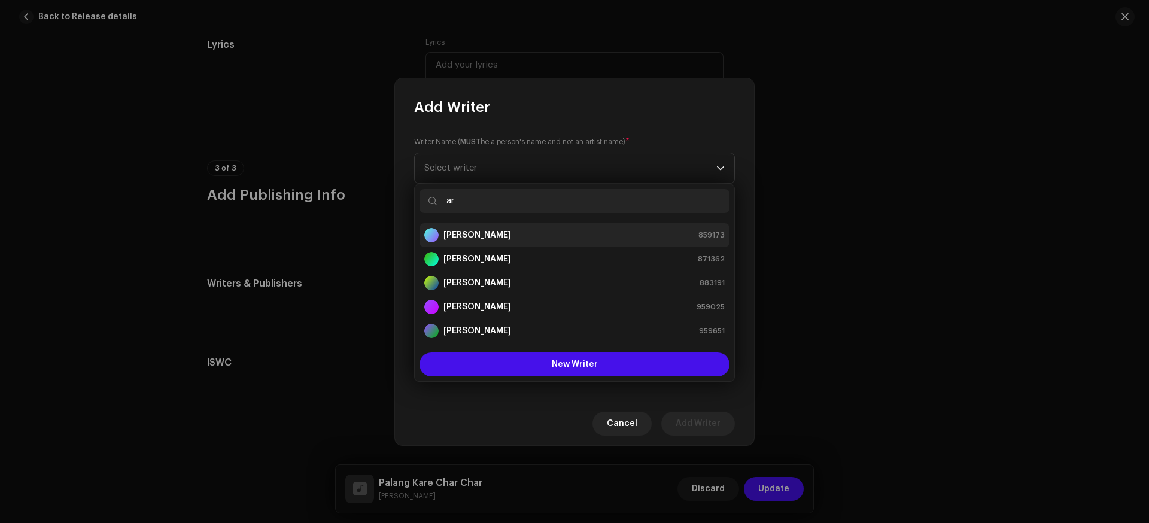
type input "ar"
click at [482, 239] on strong "[PERSON_NAME]" at bounding box center [478, 235] width 68 height 12
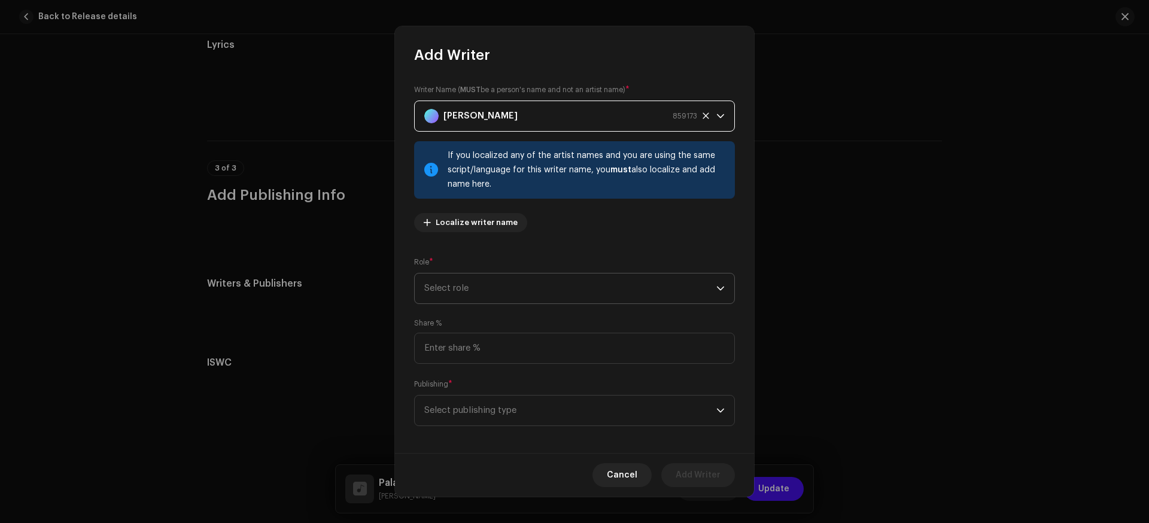
click at [467, 293] on span "Select role" at bounding box center [570, 289] width 292 height 30
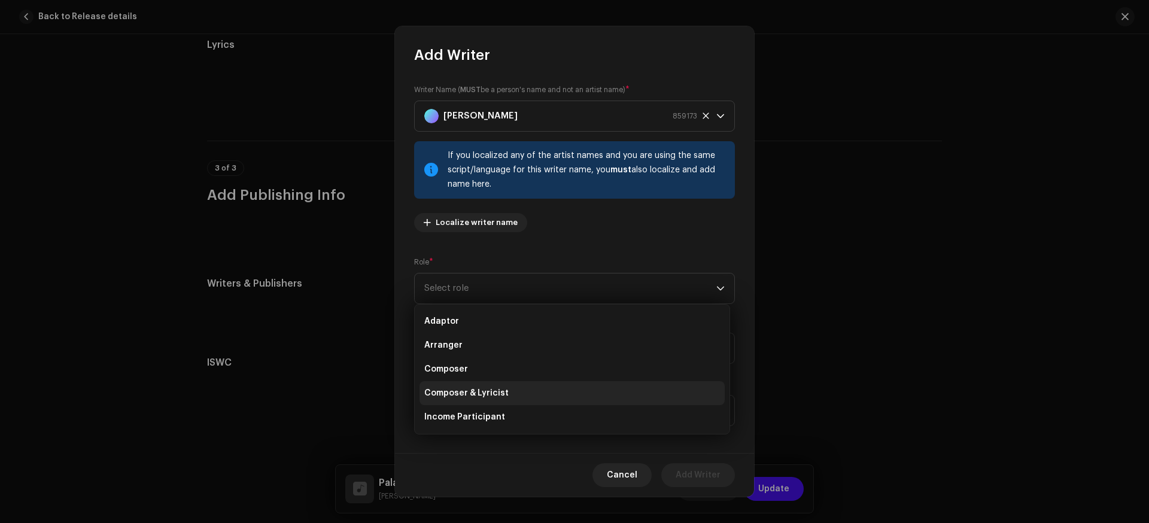
click at [451, 394] on span "Composer & Lyricist" at bounding box center [466, 393] width 84 height 12
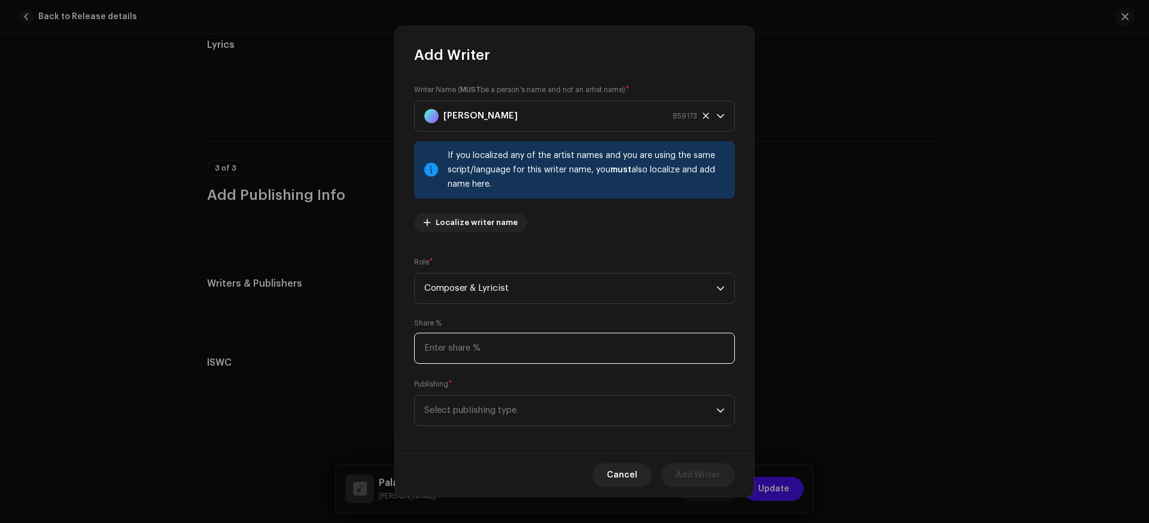
click at [470, 355] on input at bounding box center [574, 348] width 321 height 31
type input "100.00"
click at [466, 409] on span "Select publishing type" at bounding box center [570, 411] width 292 height 30
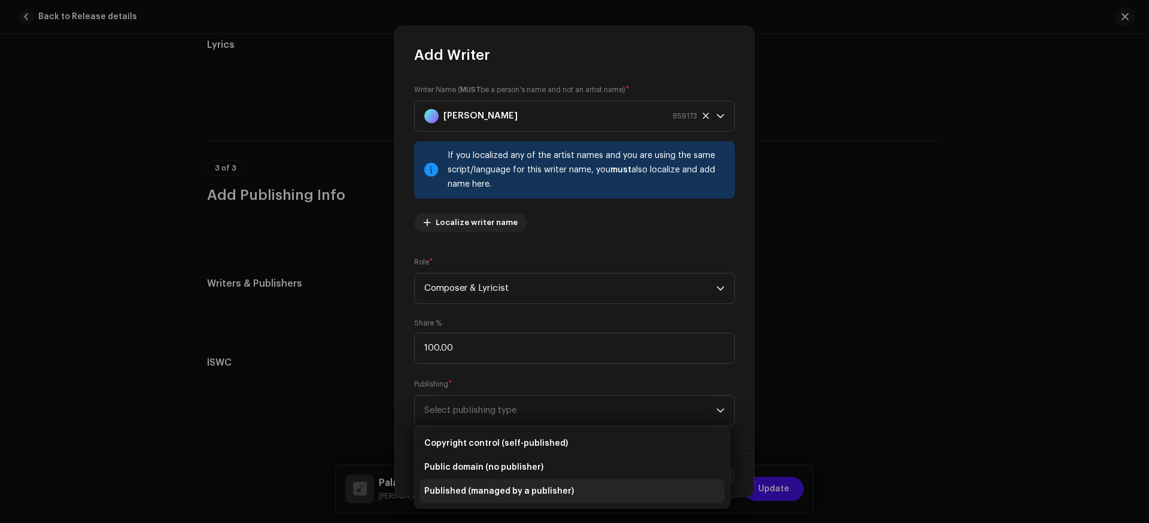
drag, startPoint x: 518, startPoint y: 497, endPoint x: 599, endPoint y: 494, distance: 80.8
click at [599, 494] on li "Published (managed by a publisher)" at bounding box center [572, 491] width 305 height 24
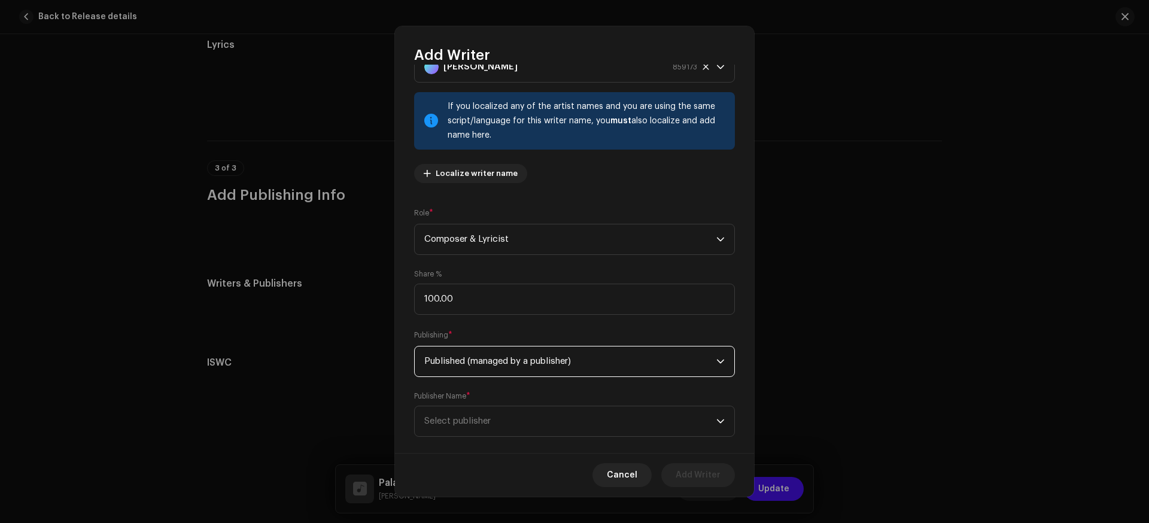
scroll to position [66, 0]
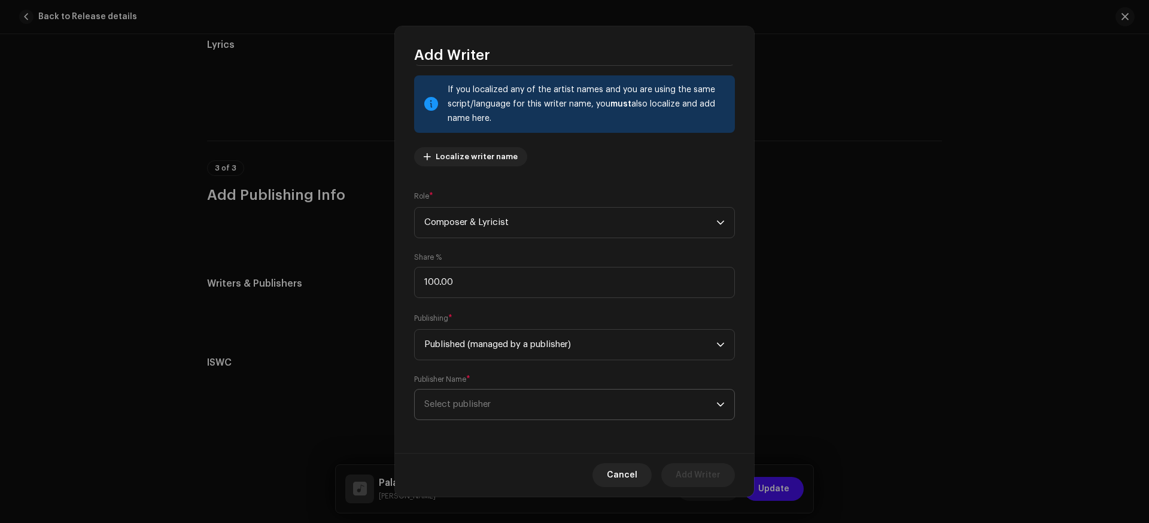
click at [495, 409] on span "Select publisher" at bounding box center [570, 405] width 292 height 30
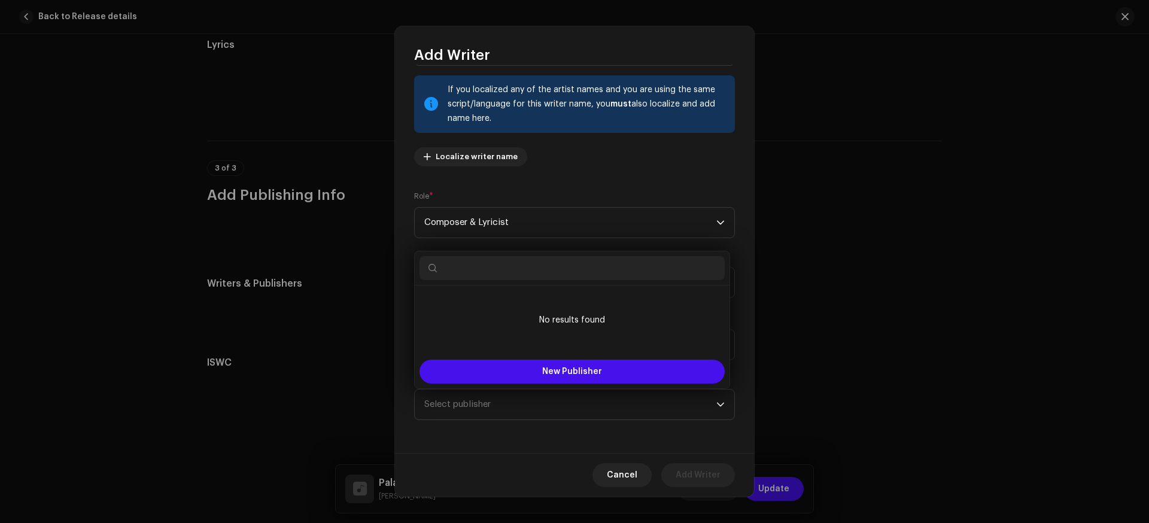
click at [740, 314] on div "Writer Name ( MUST be a person's name and not an artist name) * [PERSON_NAME] 8…" at bounding box center [574, 259] width 359 height 389
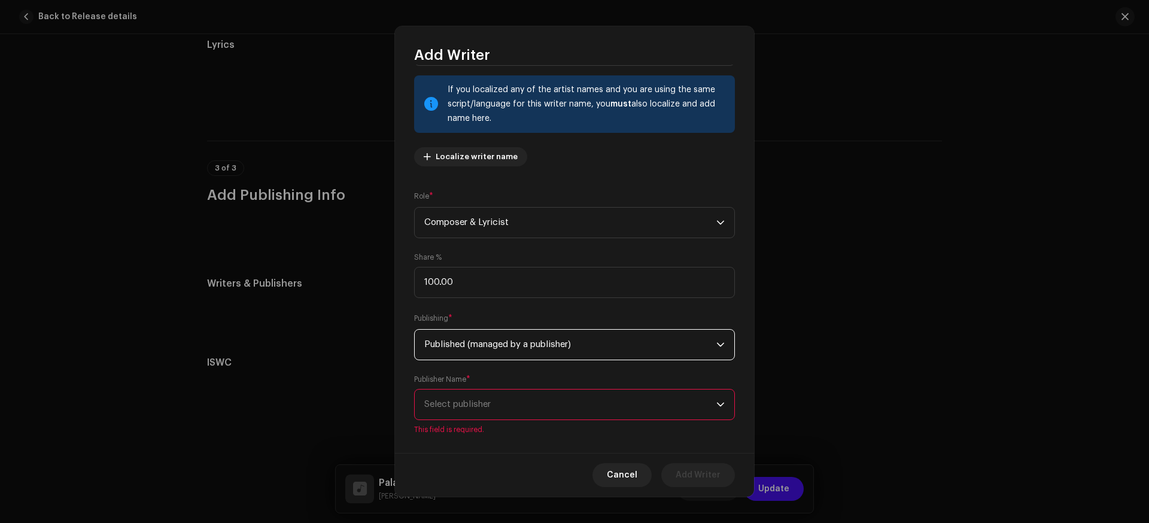
click at [546, 350] on span "Published (managed by a publisher)" at bounding box center [570, 345] width 292 height 30
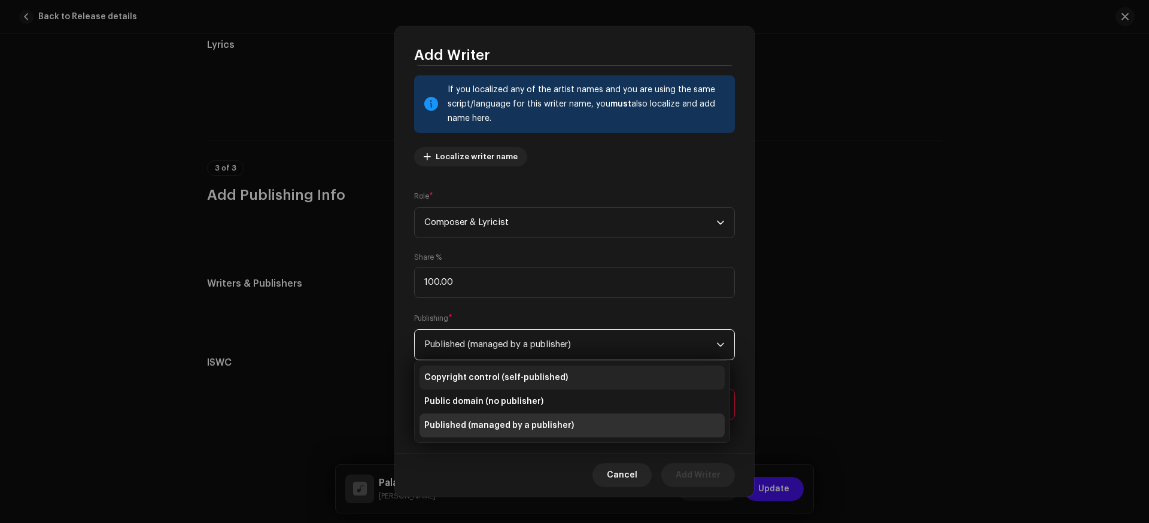
click at [532, 375] on span "Copyright control (self-published)" at bounding box center [496, 378] width 144 height 12
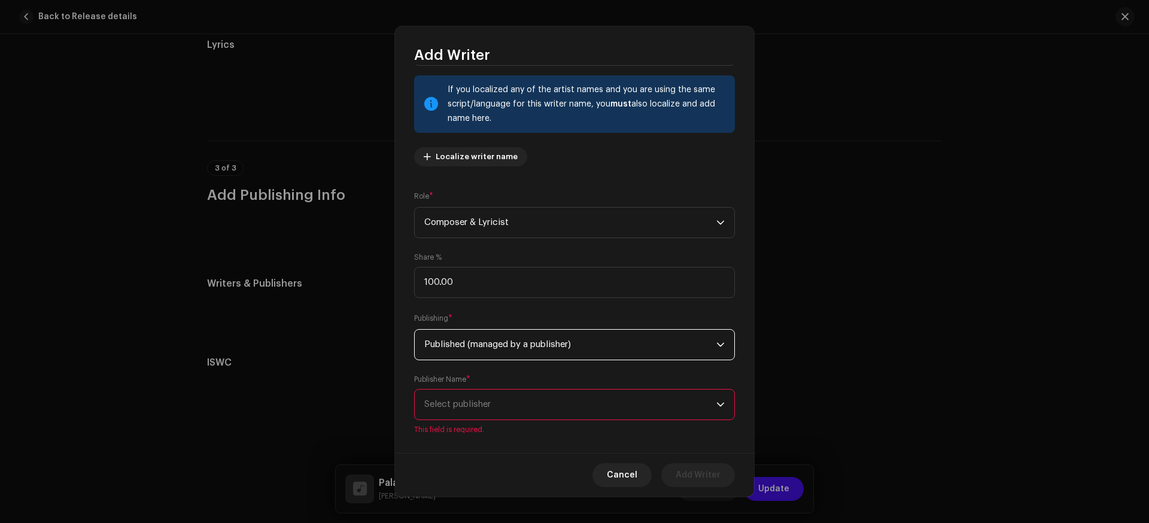
scroll to position [6, 0]
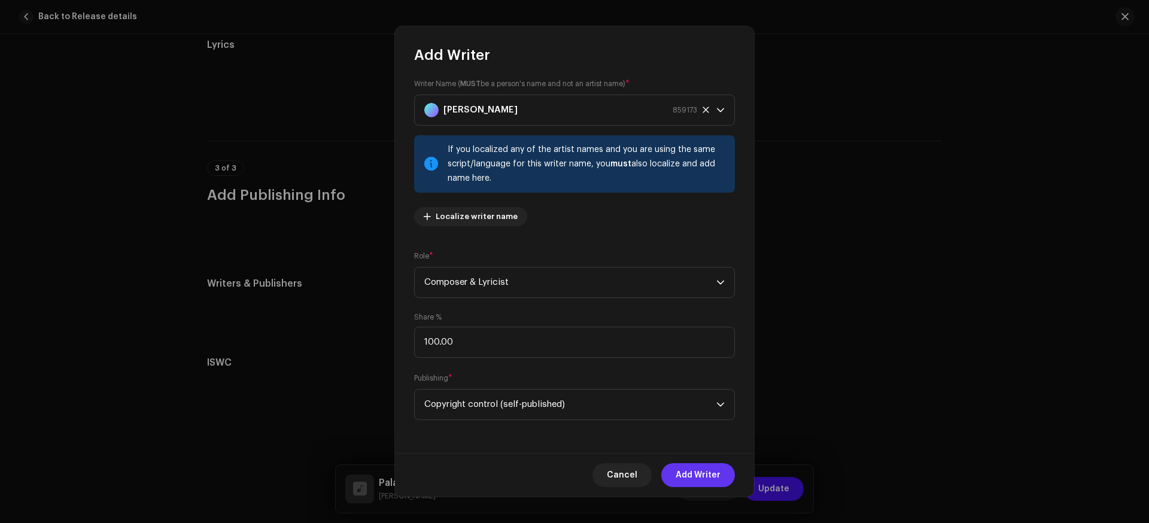
click at [709, 477] on span "Add Writer" at bounding box center [698, 475] width 45 height 24
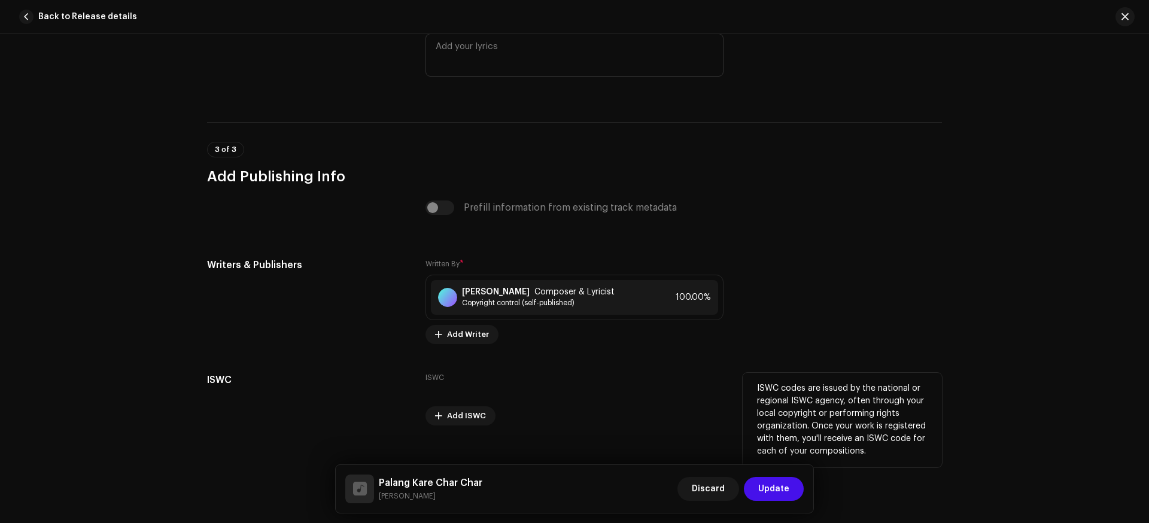
scroll to position [2200, 0]
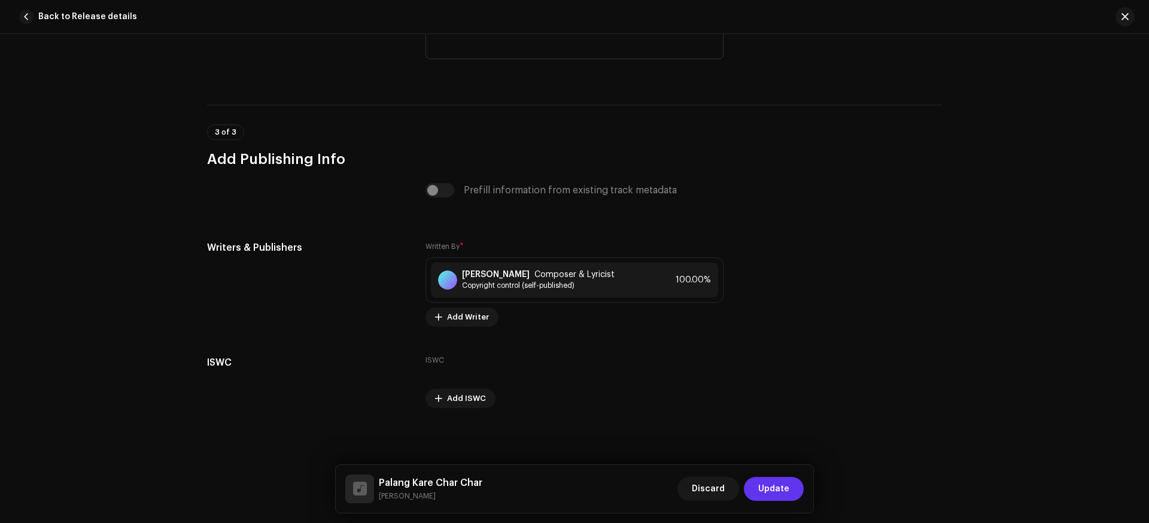
click at [772, 488] on span "Update" at bounding box center [773, 489] width 31 height 24
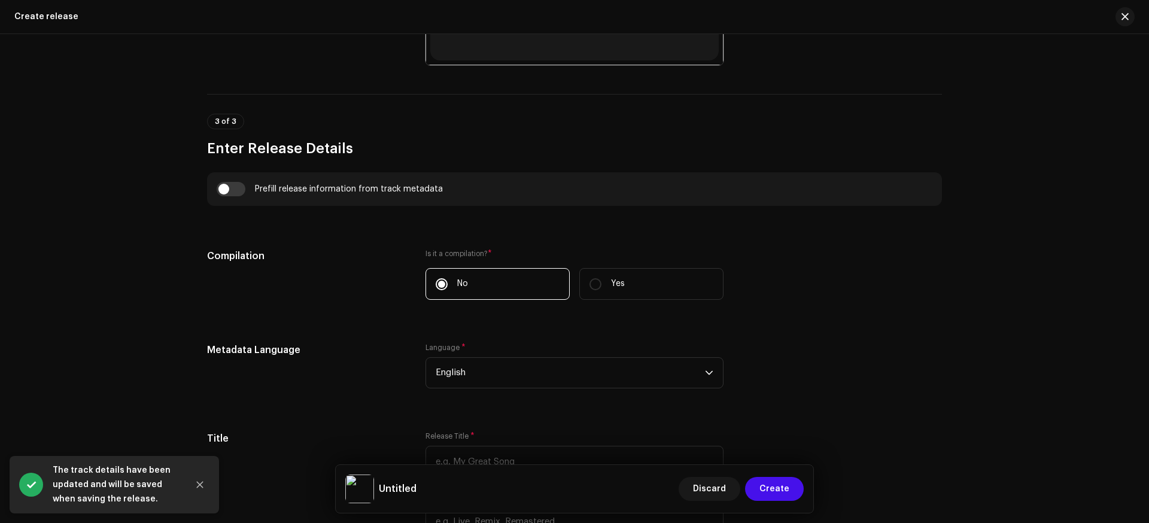
scroll to position [713, 0]
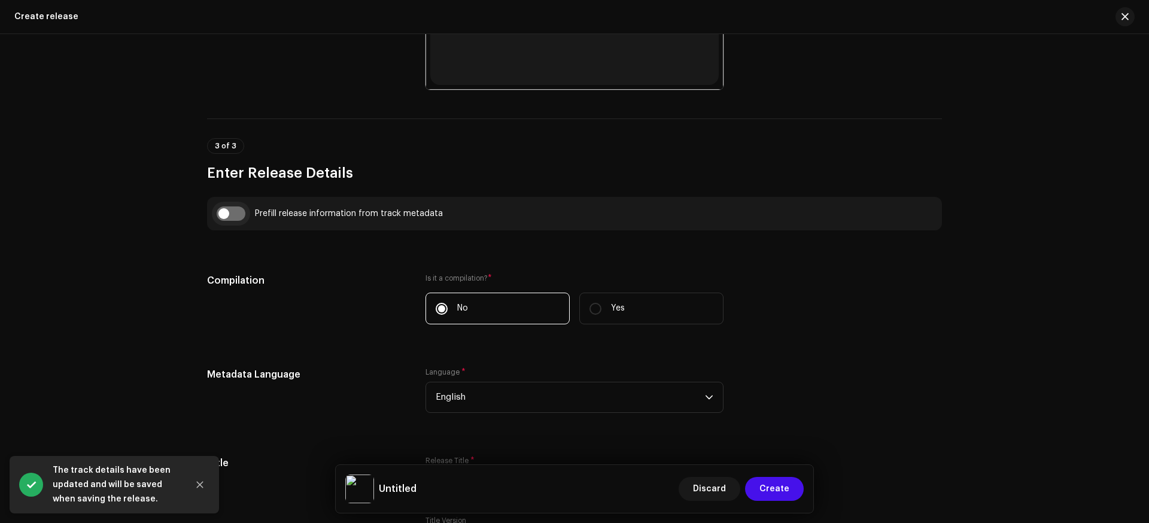
click at [233, 214] on input "checkbox" at bounding box center [231, 214] width 29 height 14
checkbox input "true"
type input "Palang Kare Char Char"
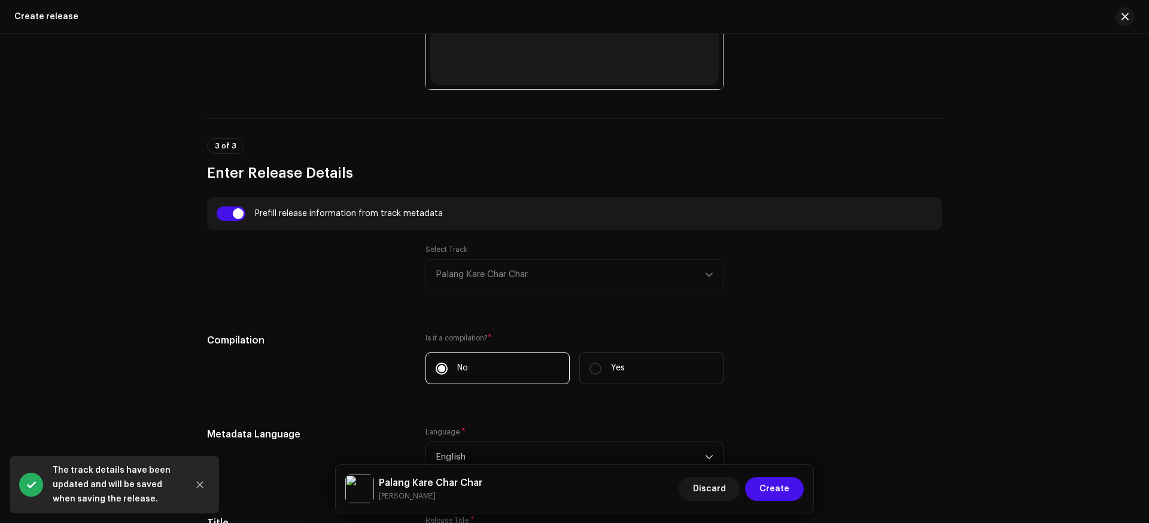
click at [535, 271] on div "Select Track Palang Kare Char Char" at bounding box center [575, 267] width 298 height 45
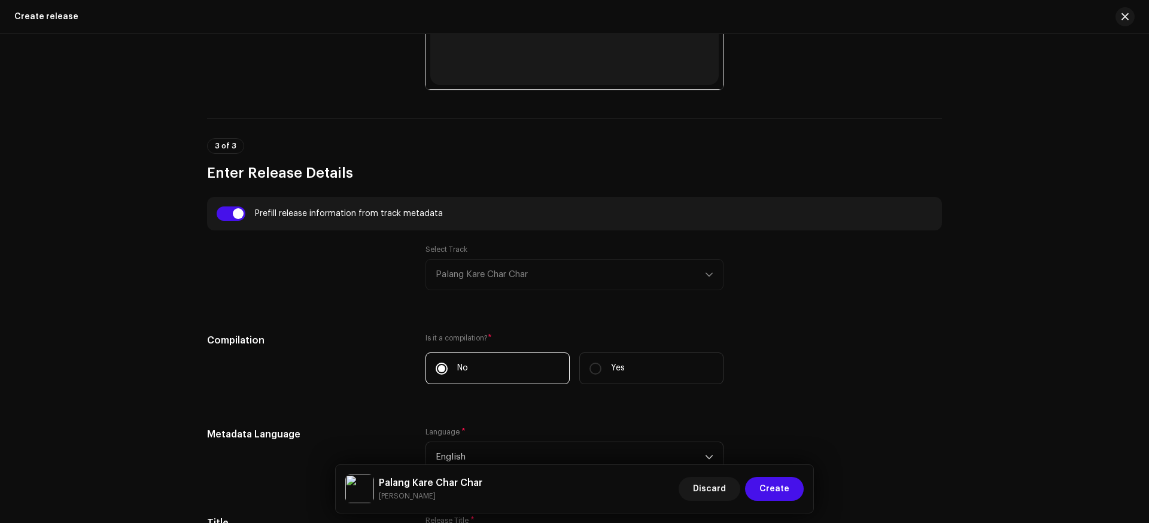
click at [573, 275] on div "Select Track Palang Kare Char Char" at bounding box center [575, 267] width 298 height 45
click at [702, 280] on div "Select Track Palang Kare Char Char" at bounding box center [575, 267] width 298 height 45
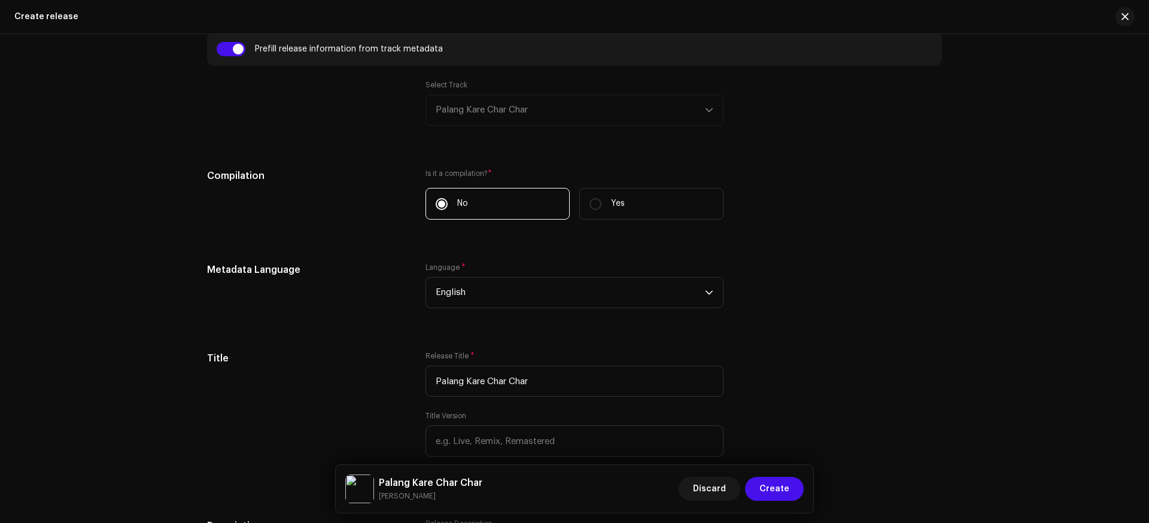
scroll to position [925, 0]
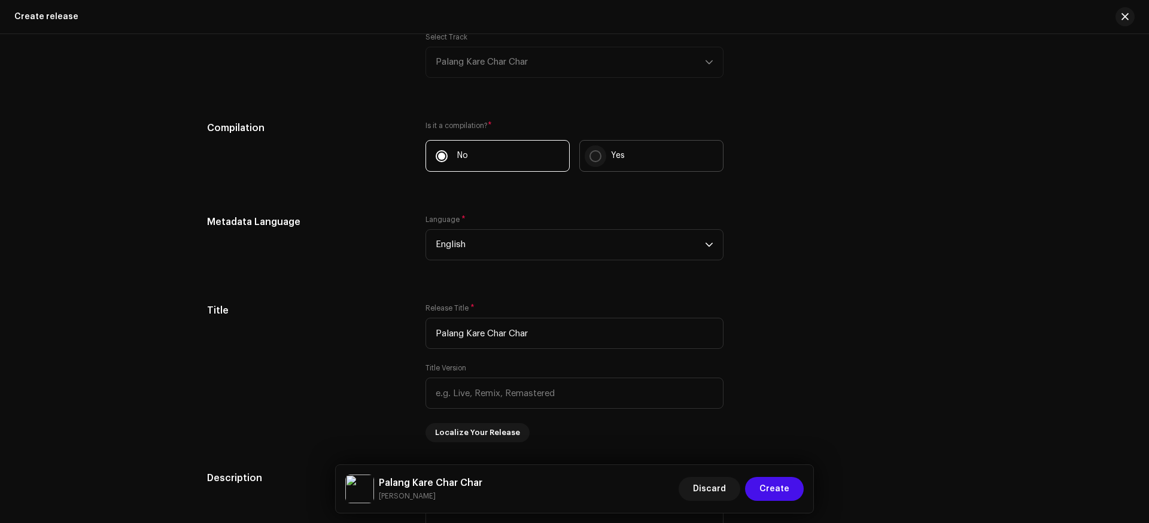
click at [595, 158] on input "Yes" at bounding box center [596, 156] width 12 height 12
radio input "true"
click at [457, 159] on p "No" at bounding box center [462, 156] width 11 height 13
click at [448, 159] on input "No" at bounding box center [442, 156] width 12 height 12
radio input "true"
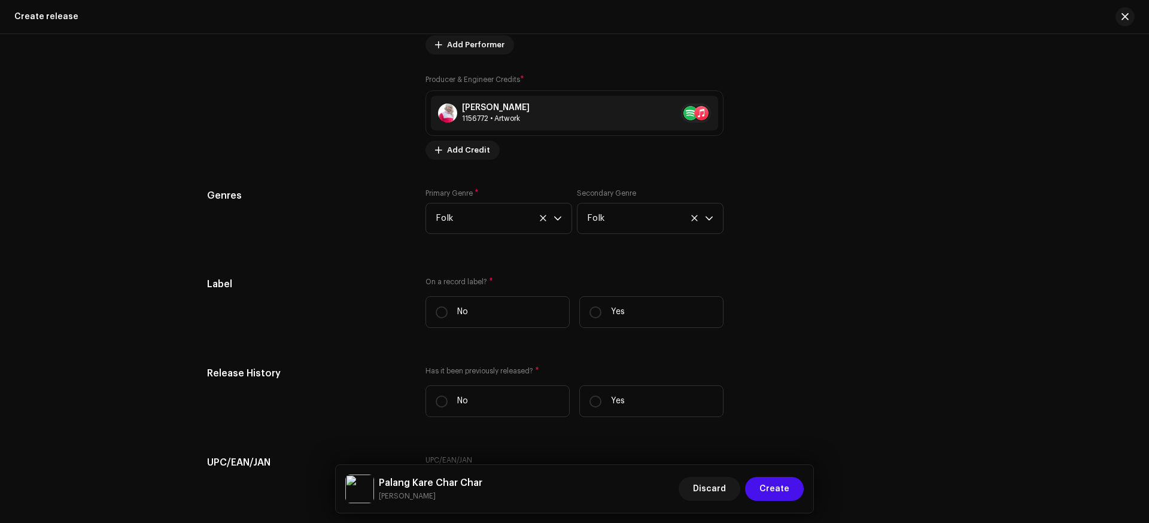
scroll to position [1735, 0]
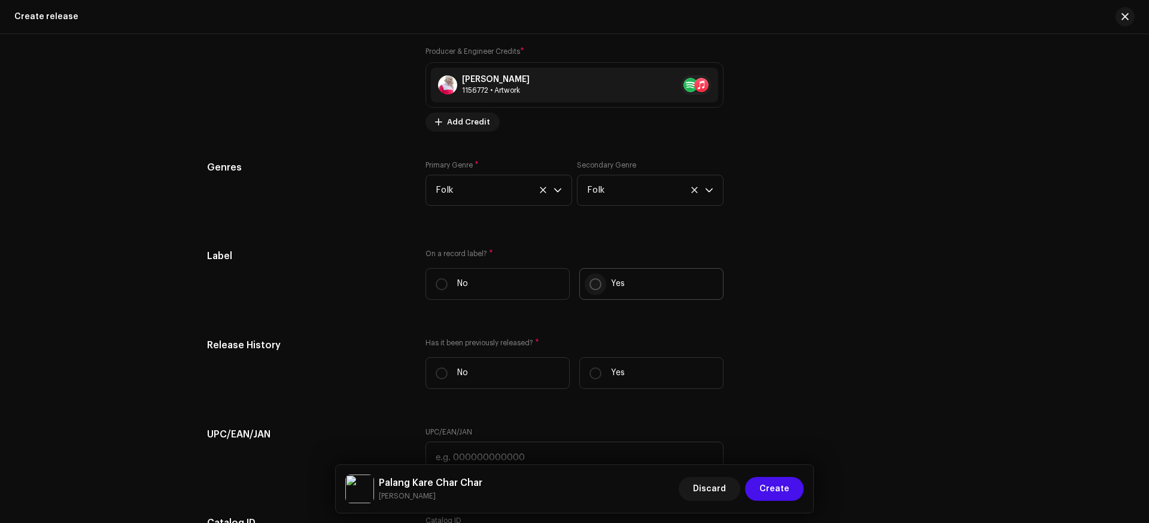
click at [593, 286] on input "Yes" at bounding box center [596, 284] width 12 height 12
radio input "true"
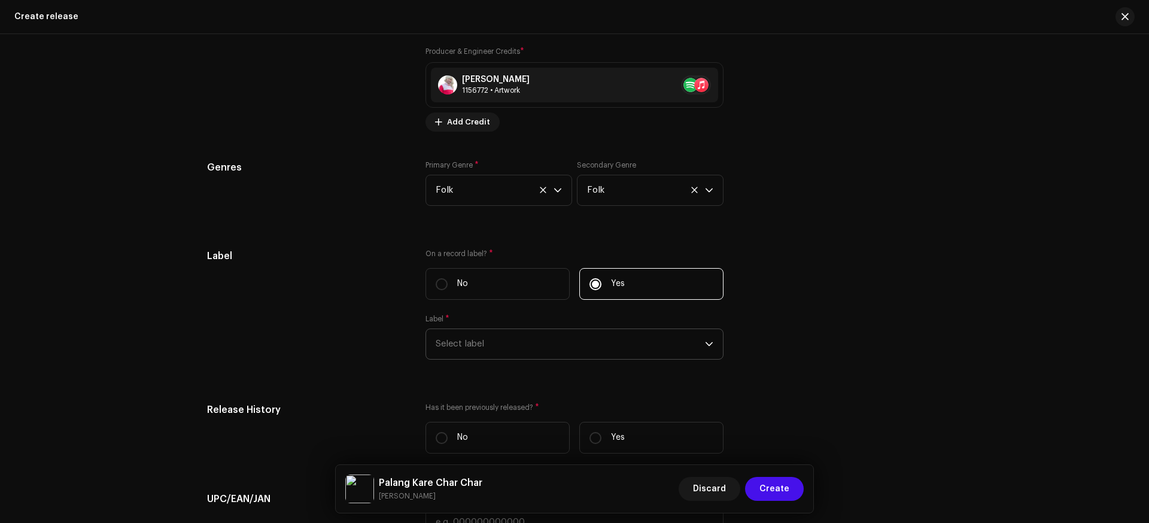
click at [543, 342] on span "Select label" at bounding box center [570, 344] width 269 height 30
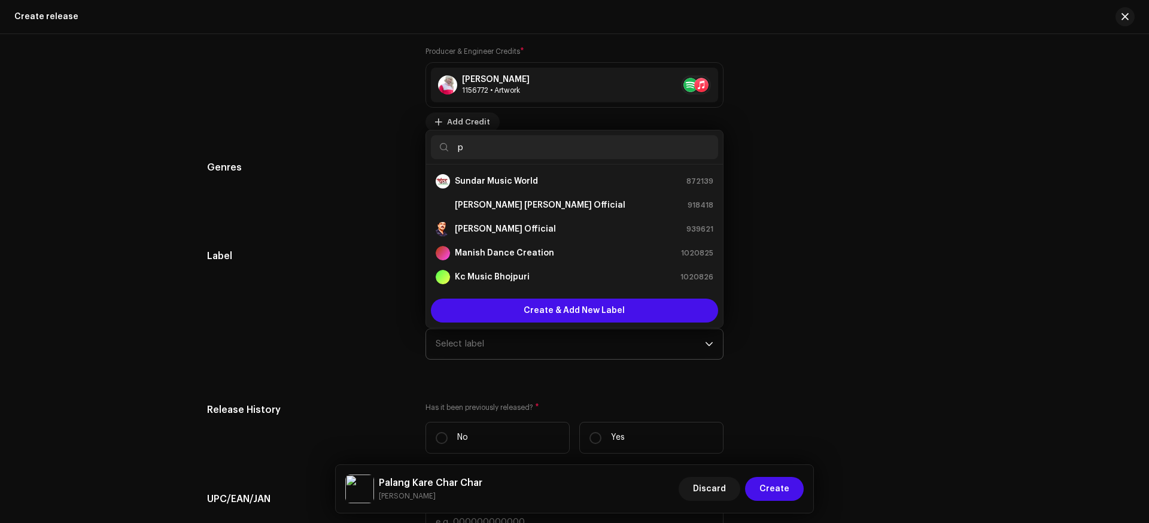
scroll to position [0, 0]
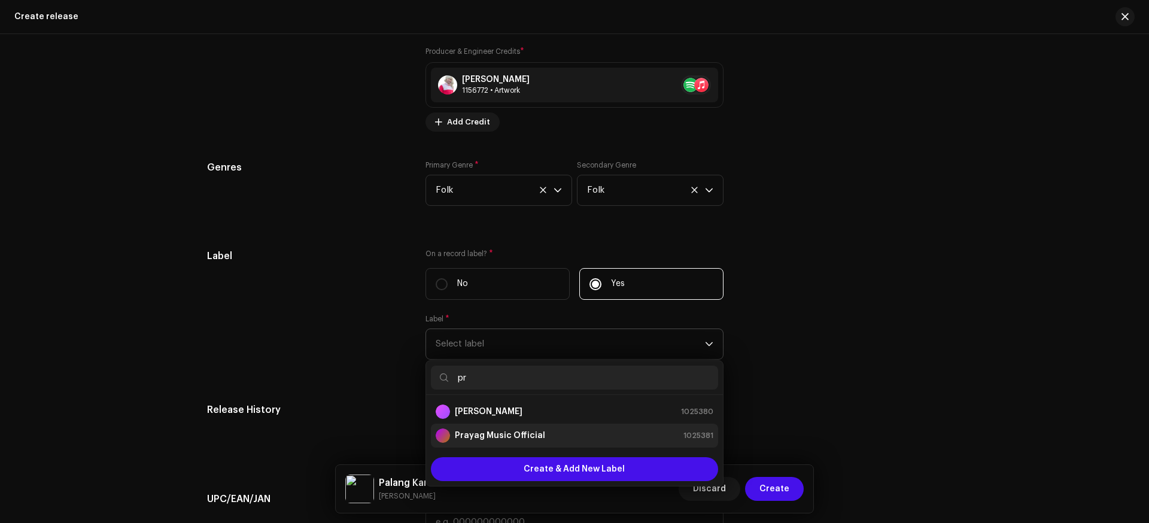
type input "pr"
click at [496, 429] on li "Prayag Music Official 1025381" at bounding box center [574, 436] width 287 height 24
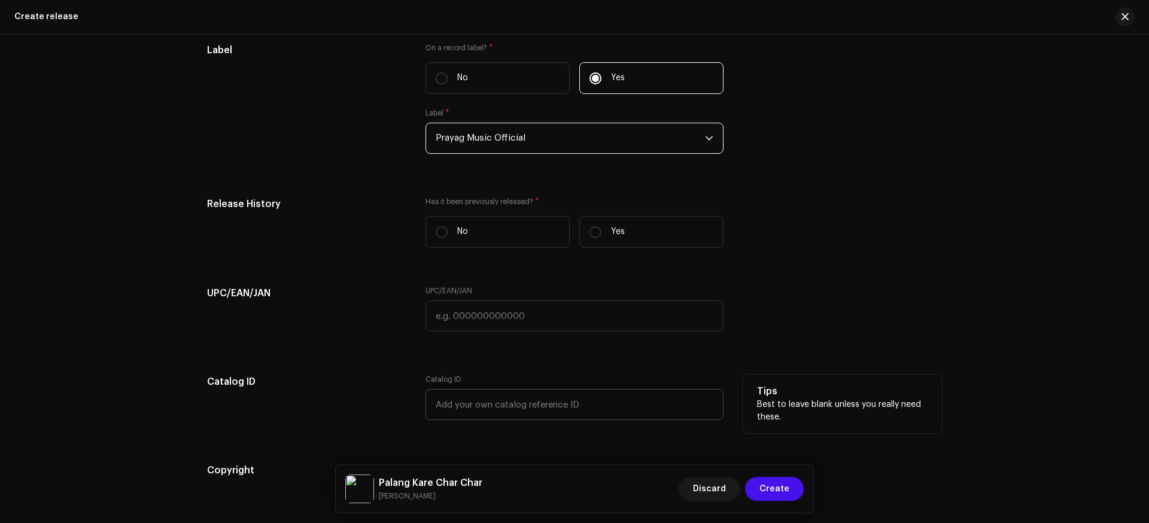
scroll to position [1984, 0]
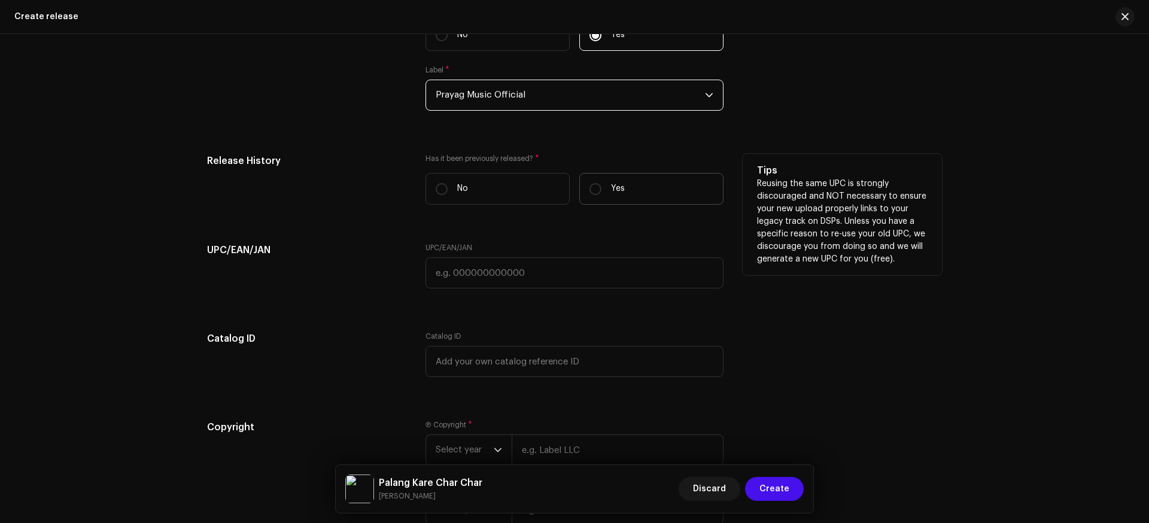
click at [585, 186] on label "Yes" at bounding box center [651, 189] width 144 height 32
click at [590, 186] on input "Yes" at bounding box center [596, 189] width 12 height 12
radio input "true"
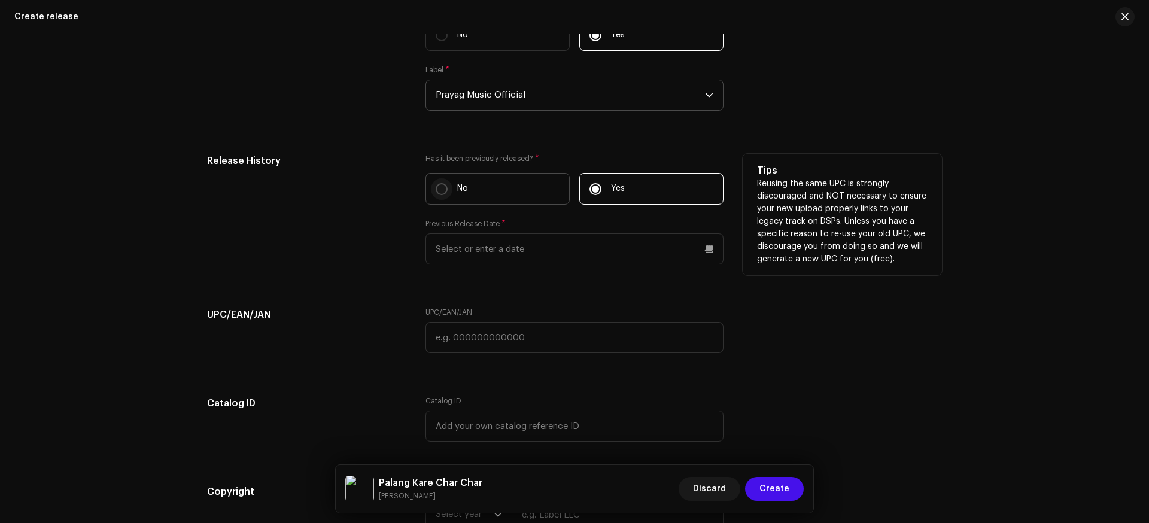
click at [443, 189] on input "No" at bounding box center [442, 189] width 12 height 12
radio input "true"
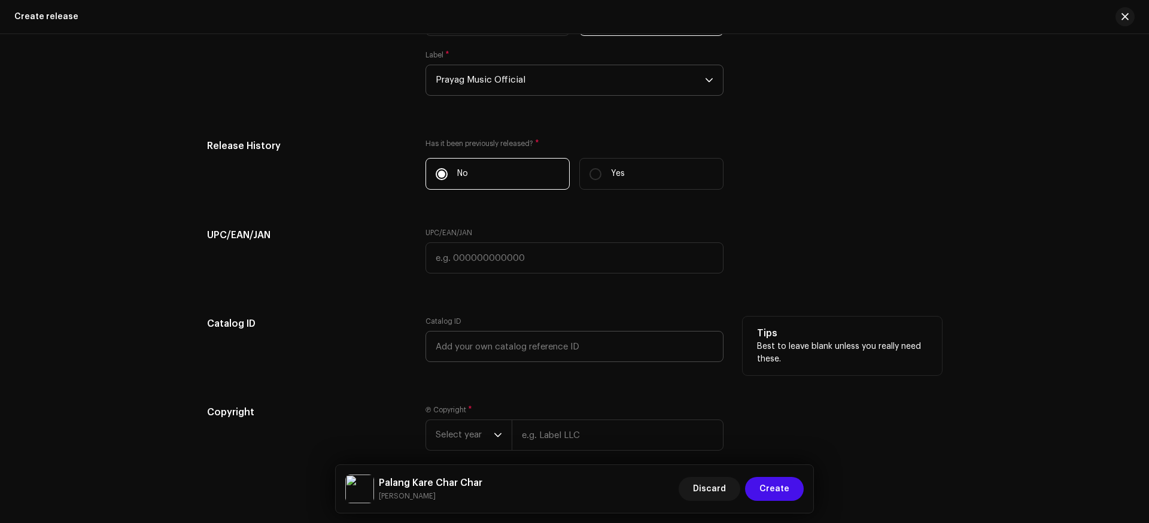
scroll to position [2012, 0]
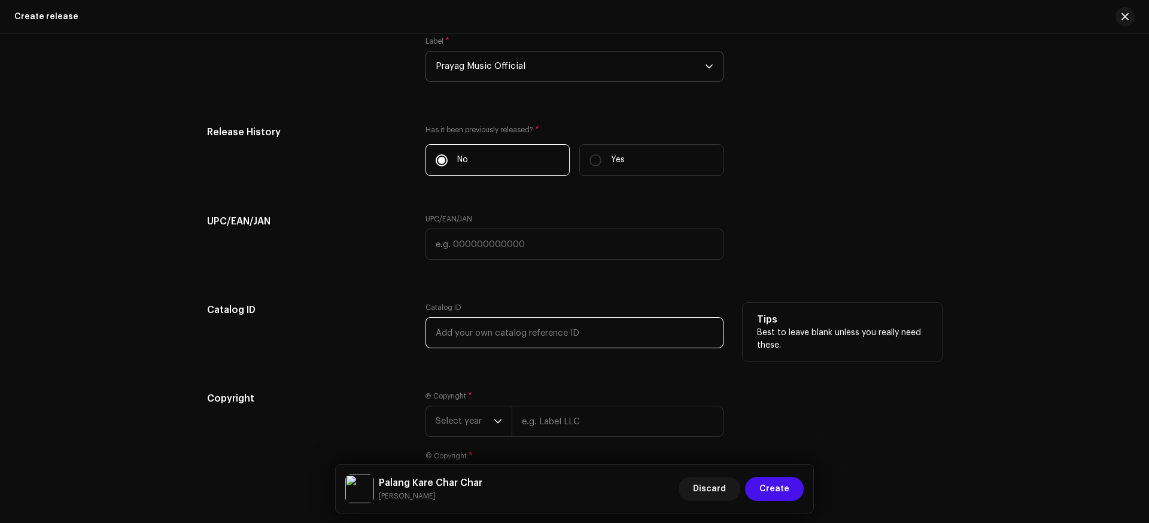
click at [482, 334] on input "text" at bounding box center [575, 332] width 298 height 31
paste input "Prayag02"
type input "Prayag03"
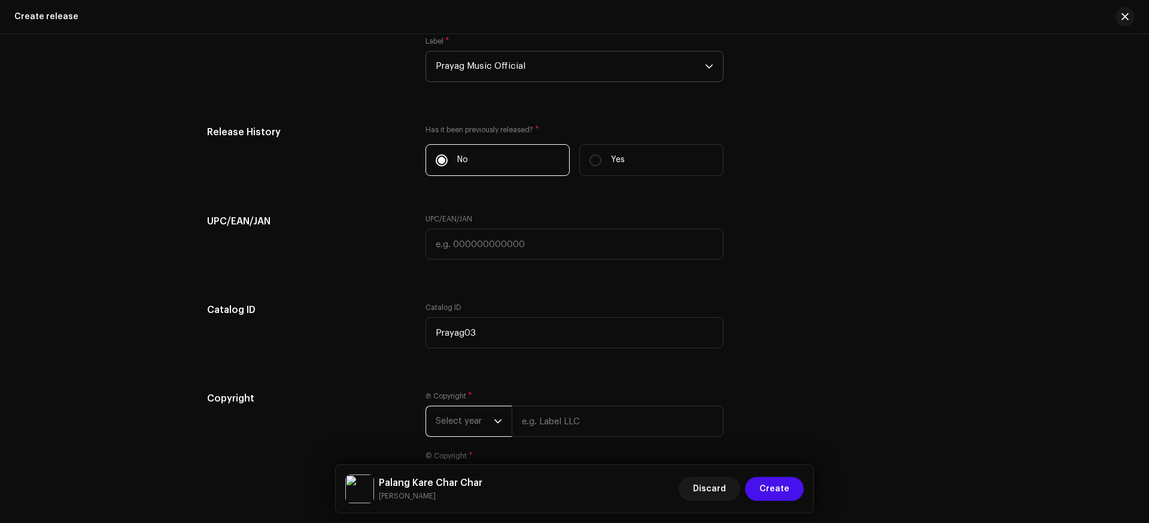
click at [474, 422] on span "Select year" at bounding box center [465, 421] width 58 height 30
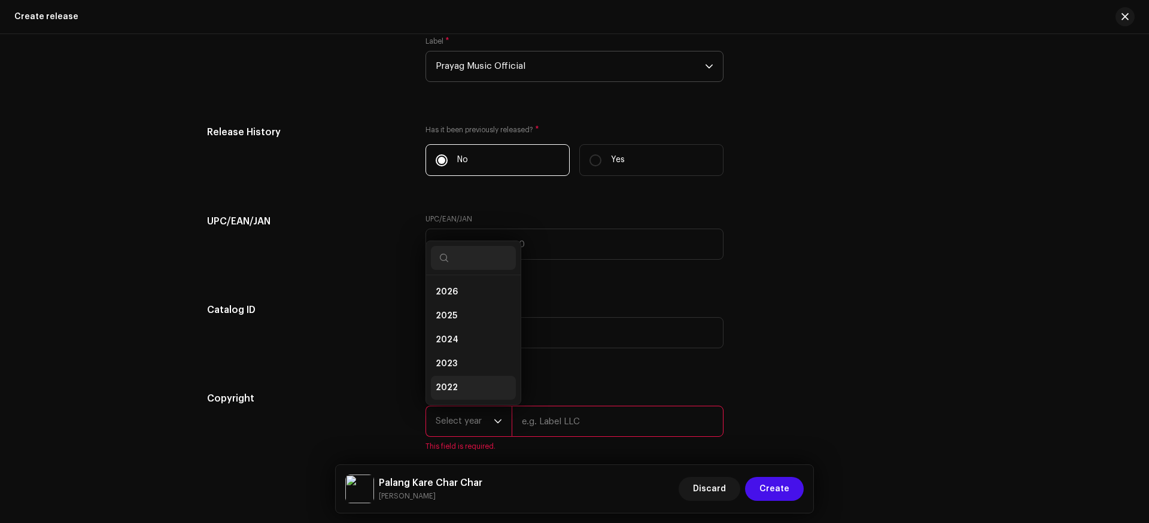
scroll to position [19, 0]
click at [454, 298] on li "2025" at bounding box center [473, 297] width 85 height 24
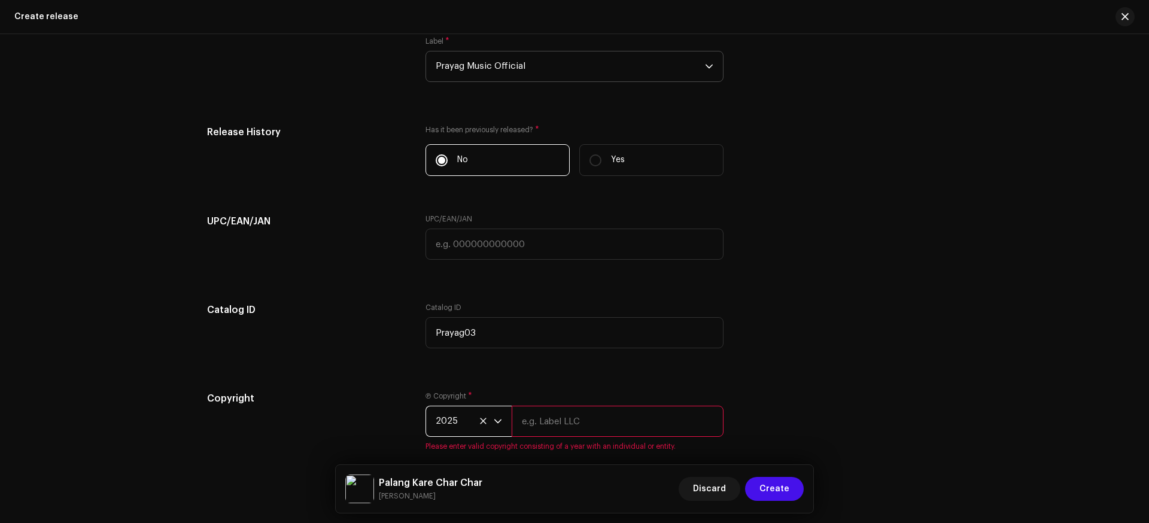
click at [550, 428] on input "text" at bounding box center [618, 421] width 212 height 31
type input "Prayag Music Official"
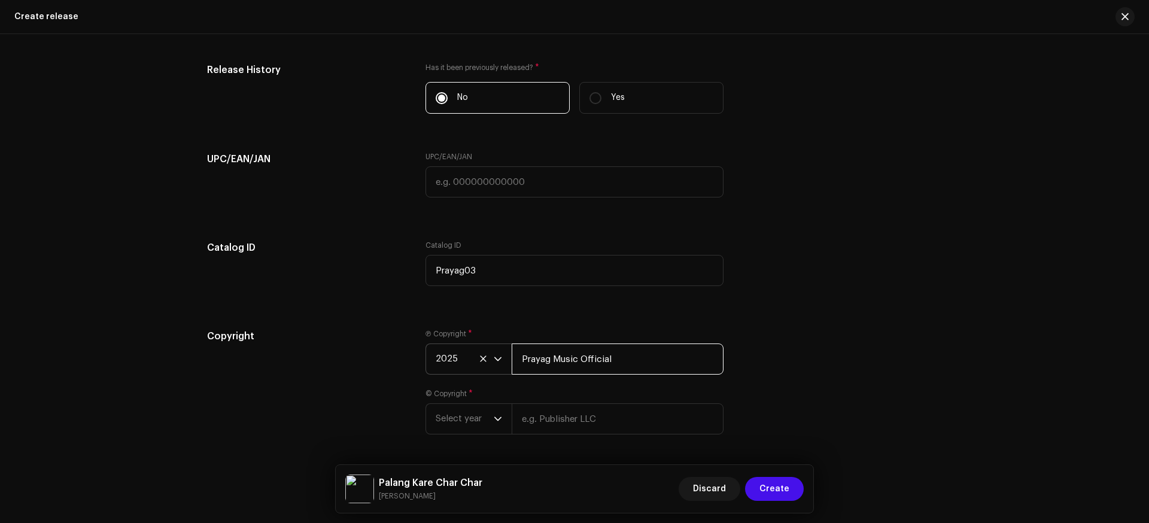
scroll to position [2115, 0]
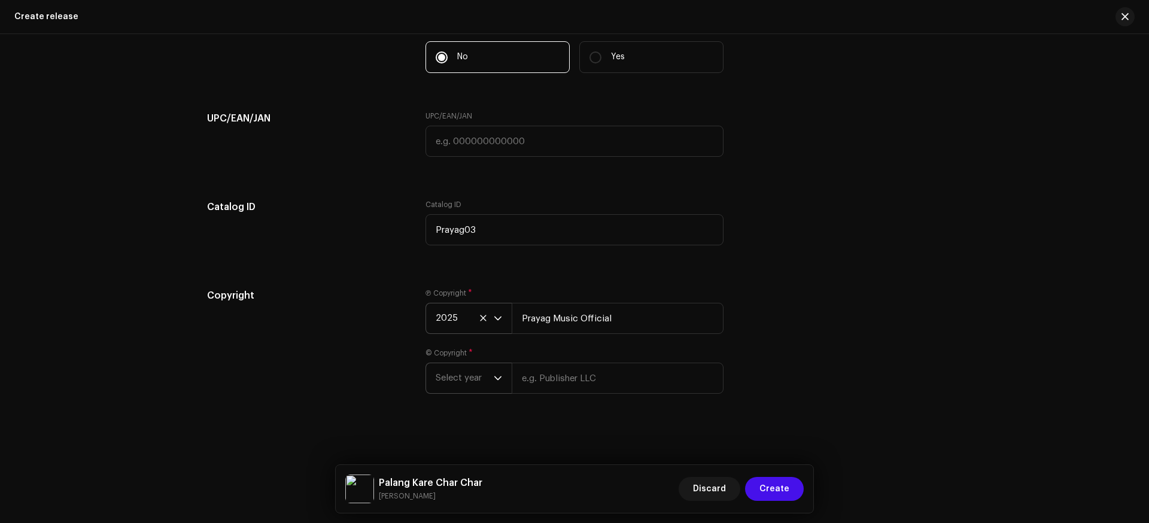
click at [489, 379] on span "Select year" at bounding box center [465, 378] width 58 height 30
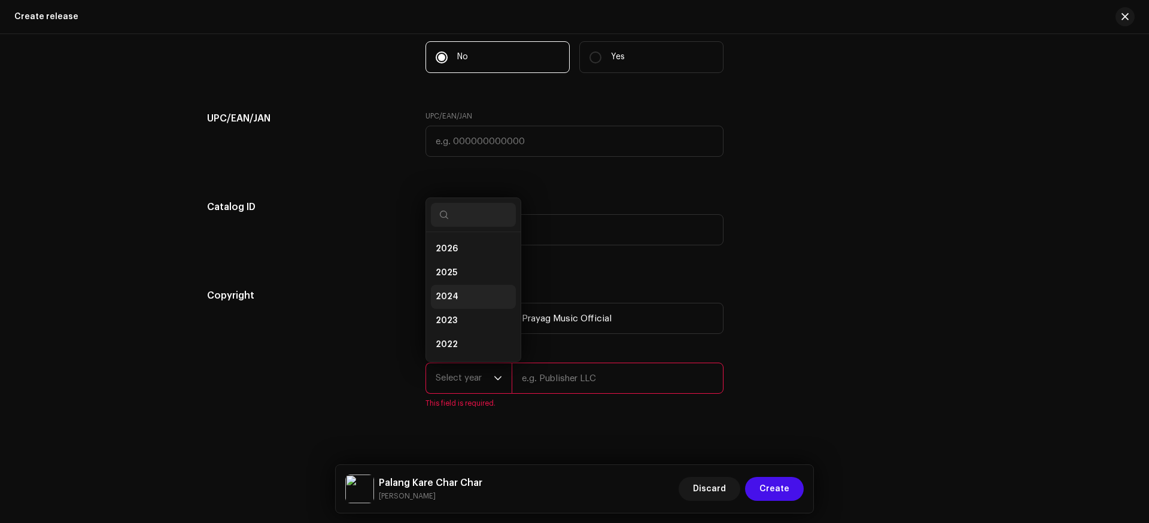
scroll to position [19, 0]
click at [456, 254] on li "2025" at bounding box center [473, 254] width 85 height 24
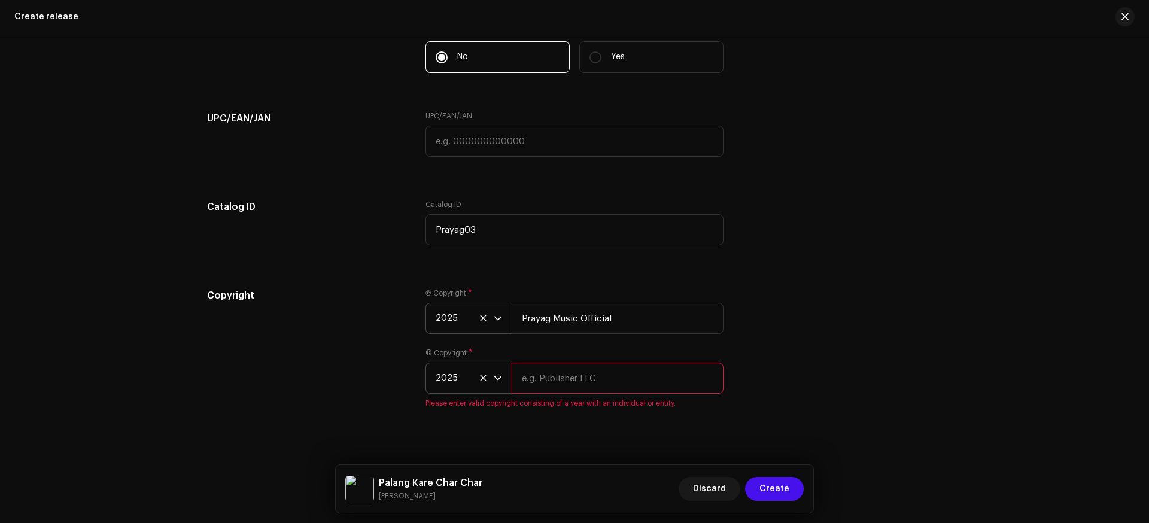
click at [542, 381] on input "text" at bounding box center [618, 378] width 212 height 31
type input "Prayag Music Official"
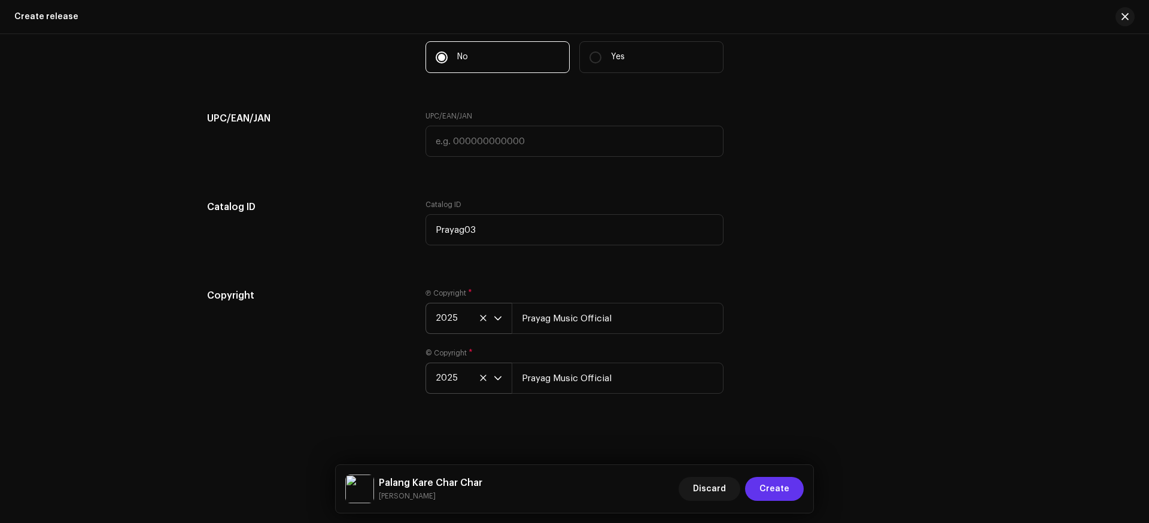
click at [761, 487] on button "Create" at bounding box center [774, 489] width 59 height 24
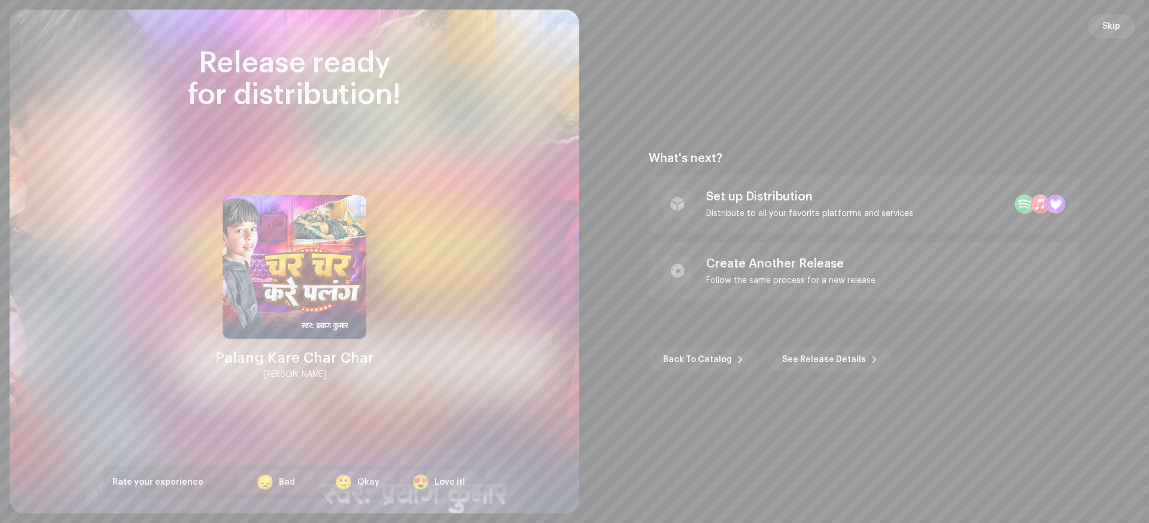
click at [1106, 23] on span "Skip" at bounding box center [1112, 26] width 18 height 24
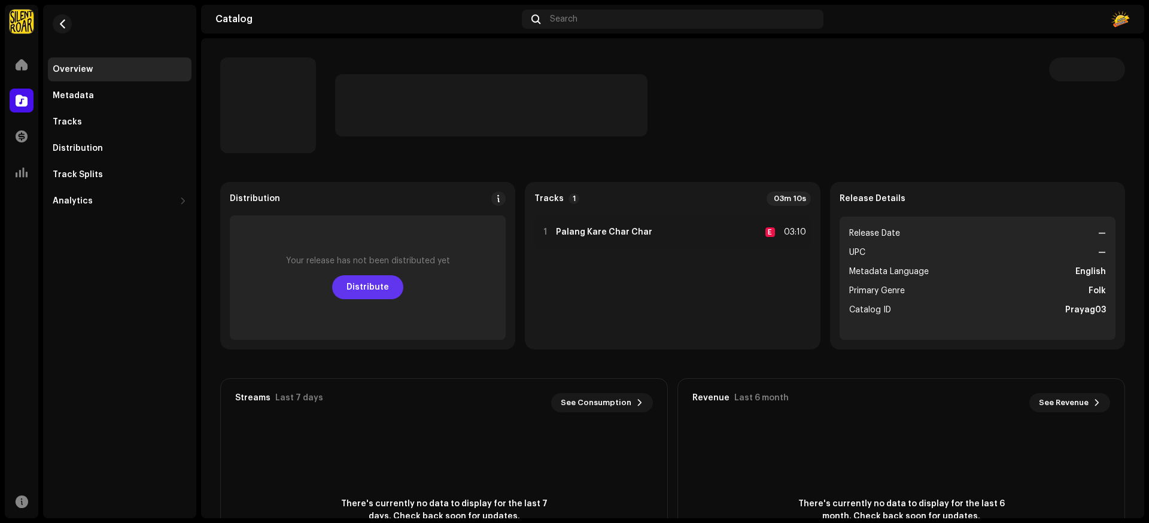
click at [382, 284] on span "Distribute" at bounding box center [368, 287] width 42 height 24
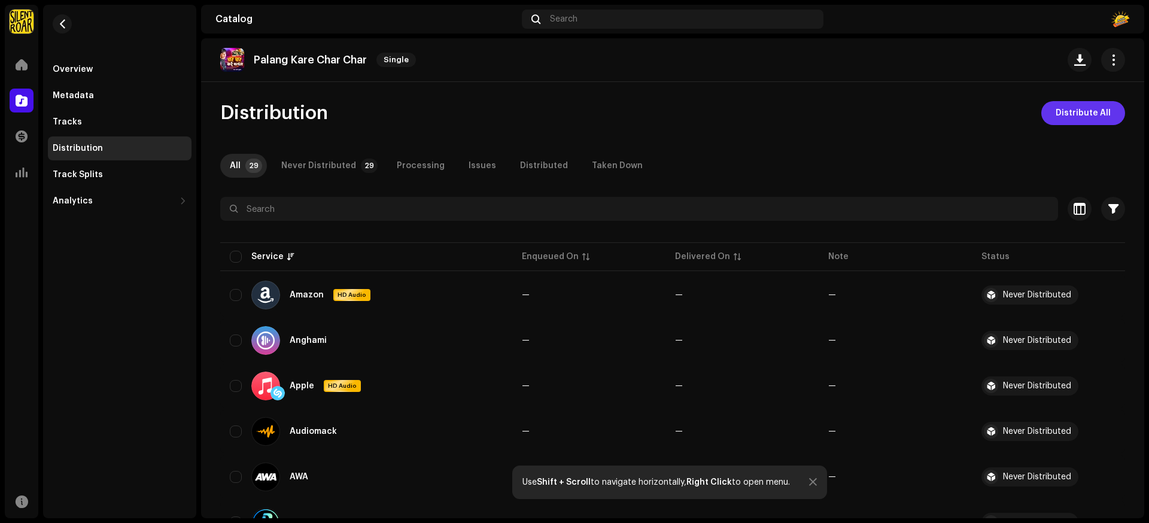
click at [1102, 112] on span "Distribute All" at bounding box center [1083, 113] width 55 height 24
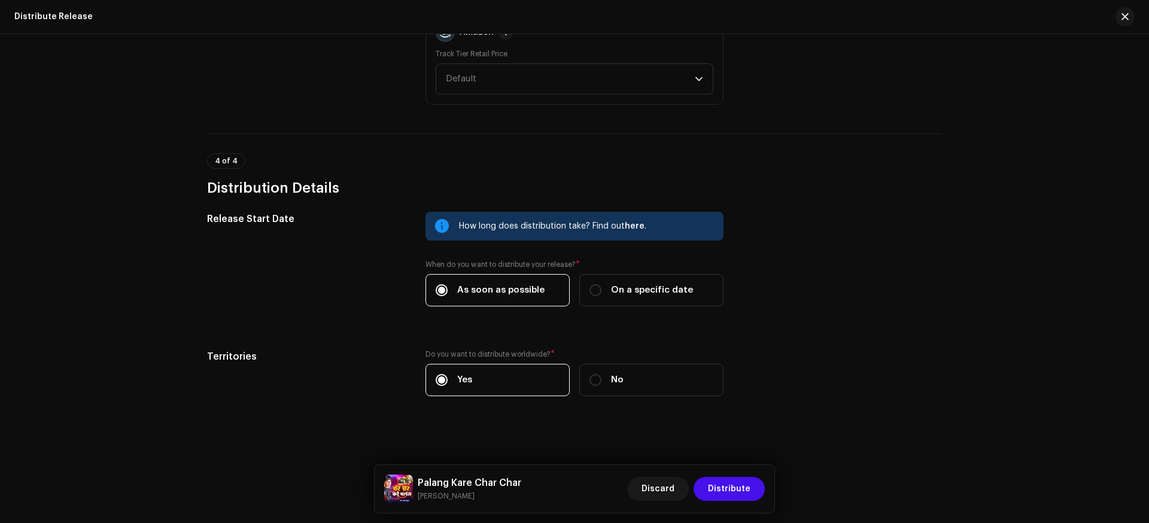
scroll to position [1752, 0]
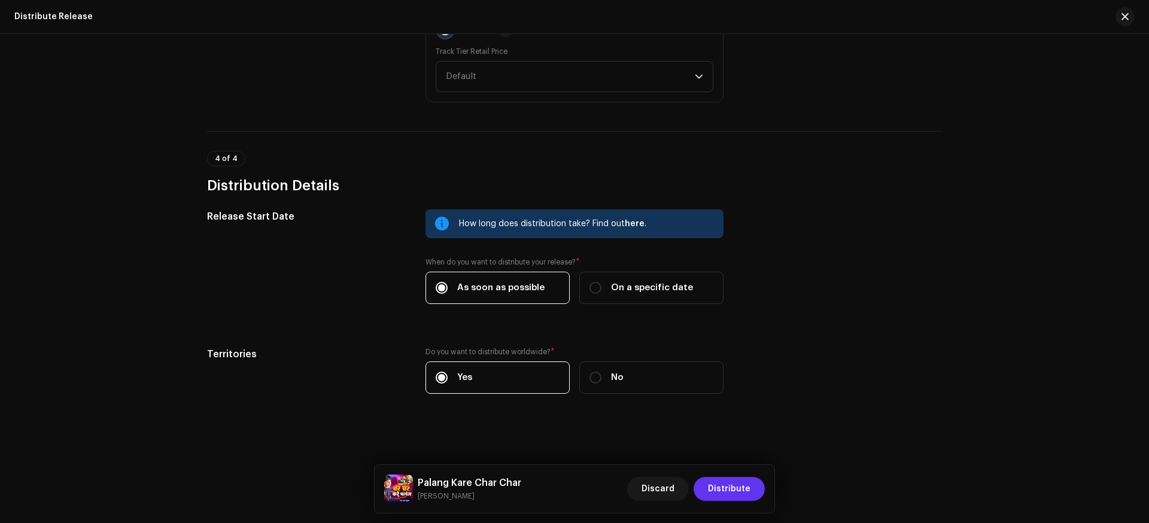
click at [726, 485] on span "Distribute" at bounding box center [729, 489] width 42 height 24
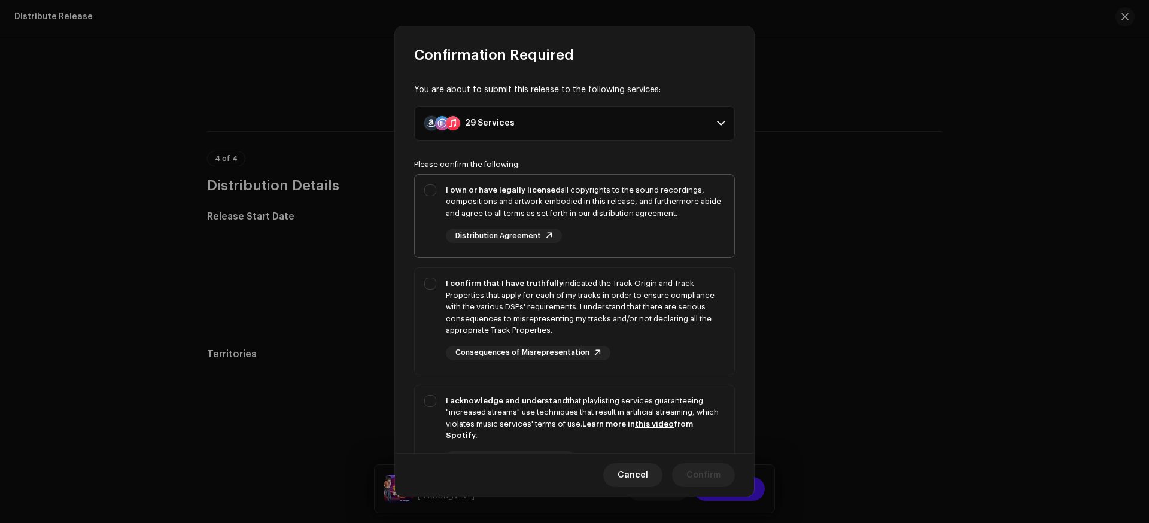
click at [436, 186] on div "I own or have legally licensed all copyrights to the sound recordings, composit…" at bounding box center [575, 214] width 320 height 78
checkbox input "true"
click at [435, 287] on div "I confirm that I have truthfully indicated the Track Origin and Track Propertie…" at bounding box center [575, 319] width 320 height 102
checkbox input "true"
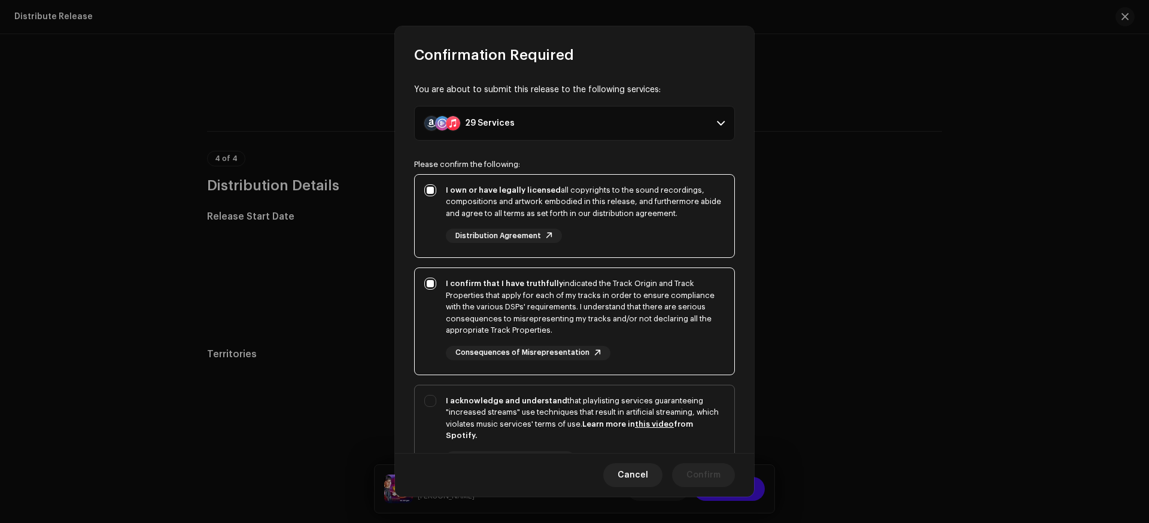
click at [430, 400] on div "I acknowledge and understand that playlisting services guaranteeing "increased …" at bounding box center [575, 439] width 320 height 109
checkbox input "true"
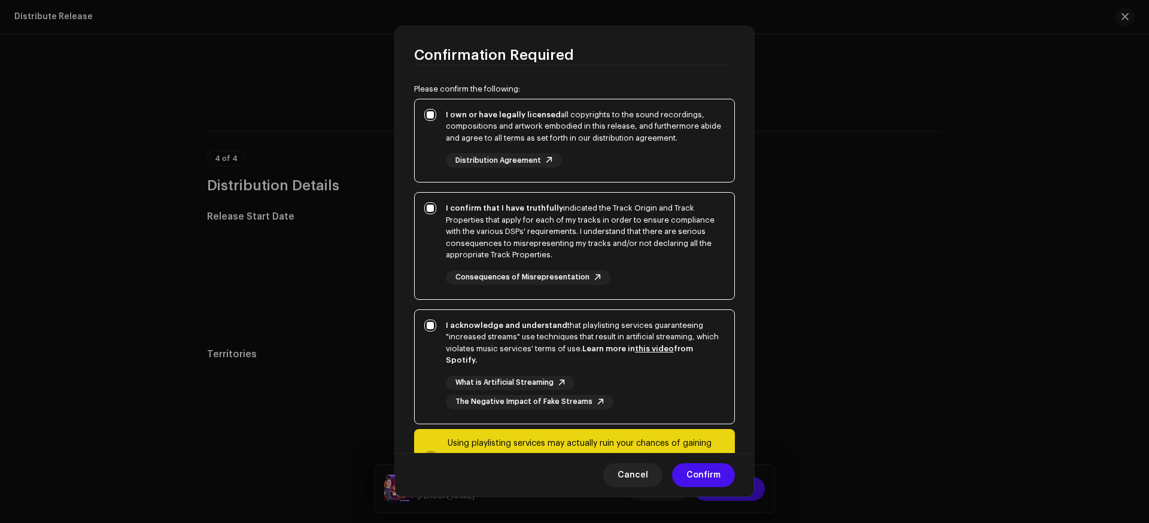
scroll to position [127, 0]
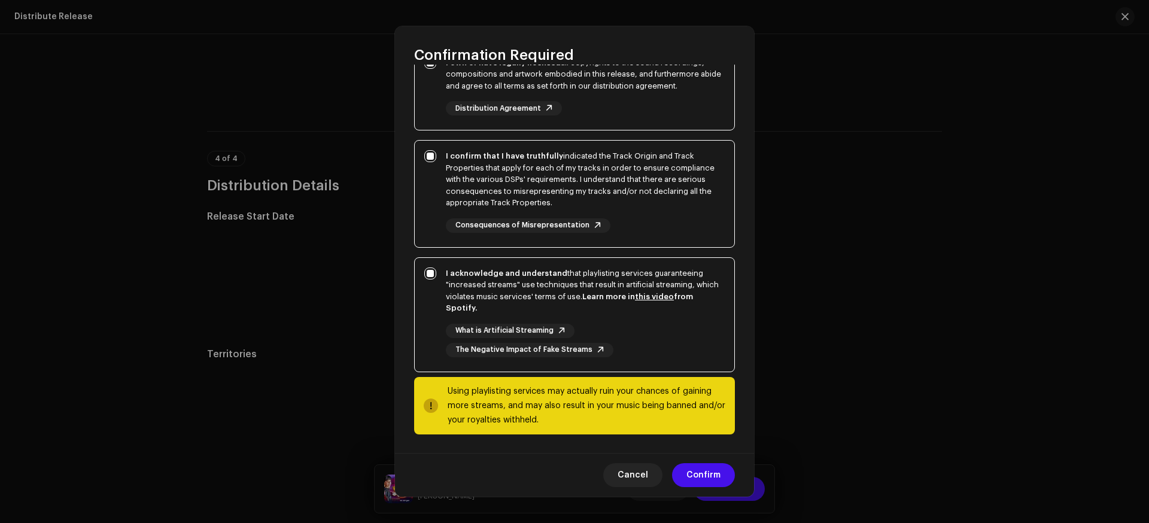
click at [697, 462] on div "Cancel Confirm" at bounding box center [574, 475] width 359 height 44
click at [700, 468] on span "Confirm" at bounding box center [704, 475] width 34 height 24
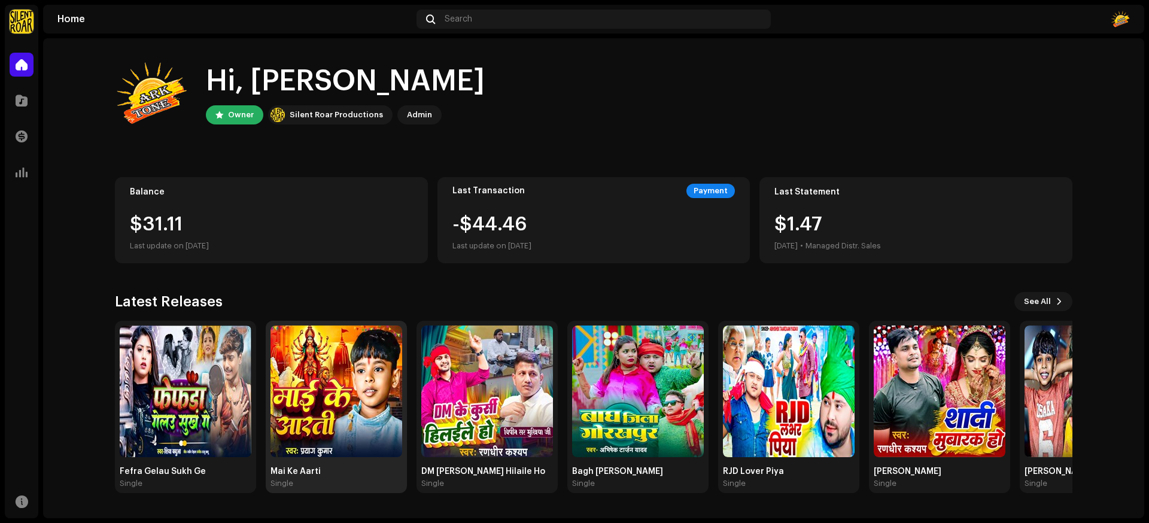
click at [341, 403] on img at bounding box center [337, 392] width 132 height 132
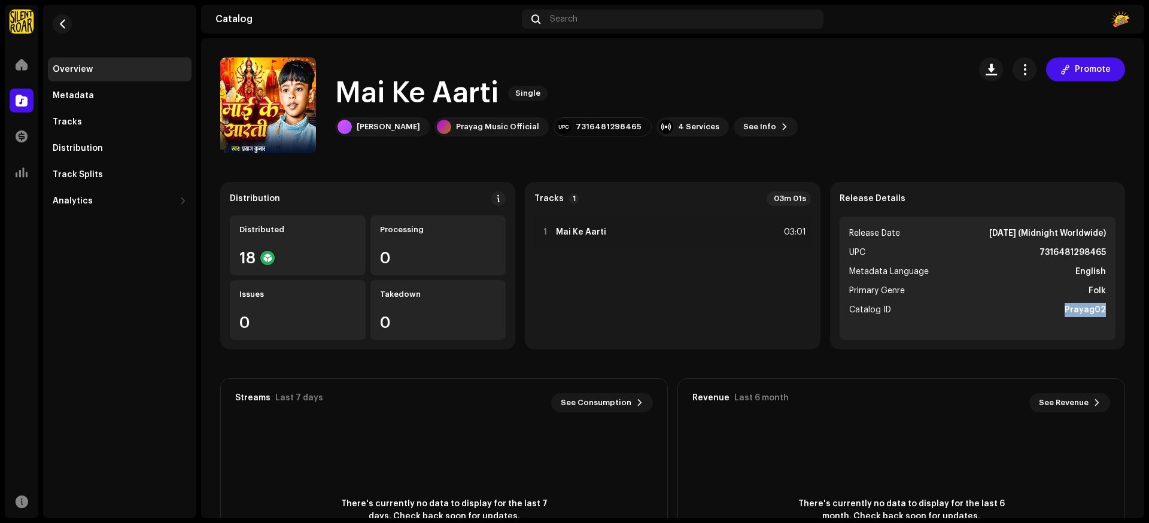
drag, startPoint x: 1060, startPoint y: 309, endPoint x: 1100, endPoint y: 311, distance: 40.1
click at [1100, 311] on ul "Release Date [DATE] (Midnight Worldwide) UPC 7316481298465 Metadata Language En…" at bounding box center [978, 278] width 276 height 123
copy strong "Prayag02"
click at [459, 130] on div "Prayag Music Official" at bounding box center [497, 127] width 83 height 10
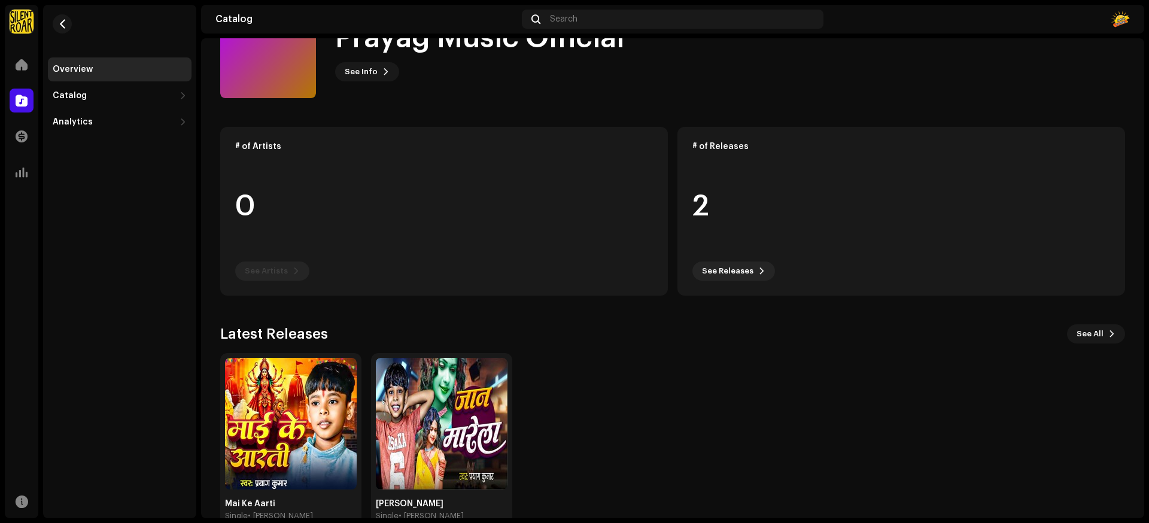
scroll to position [81, 0]
